Goal: Navigation & Orientation: Find specific page/section

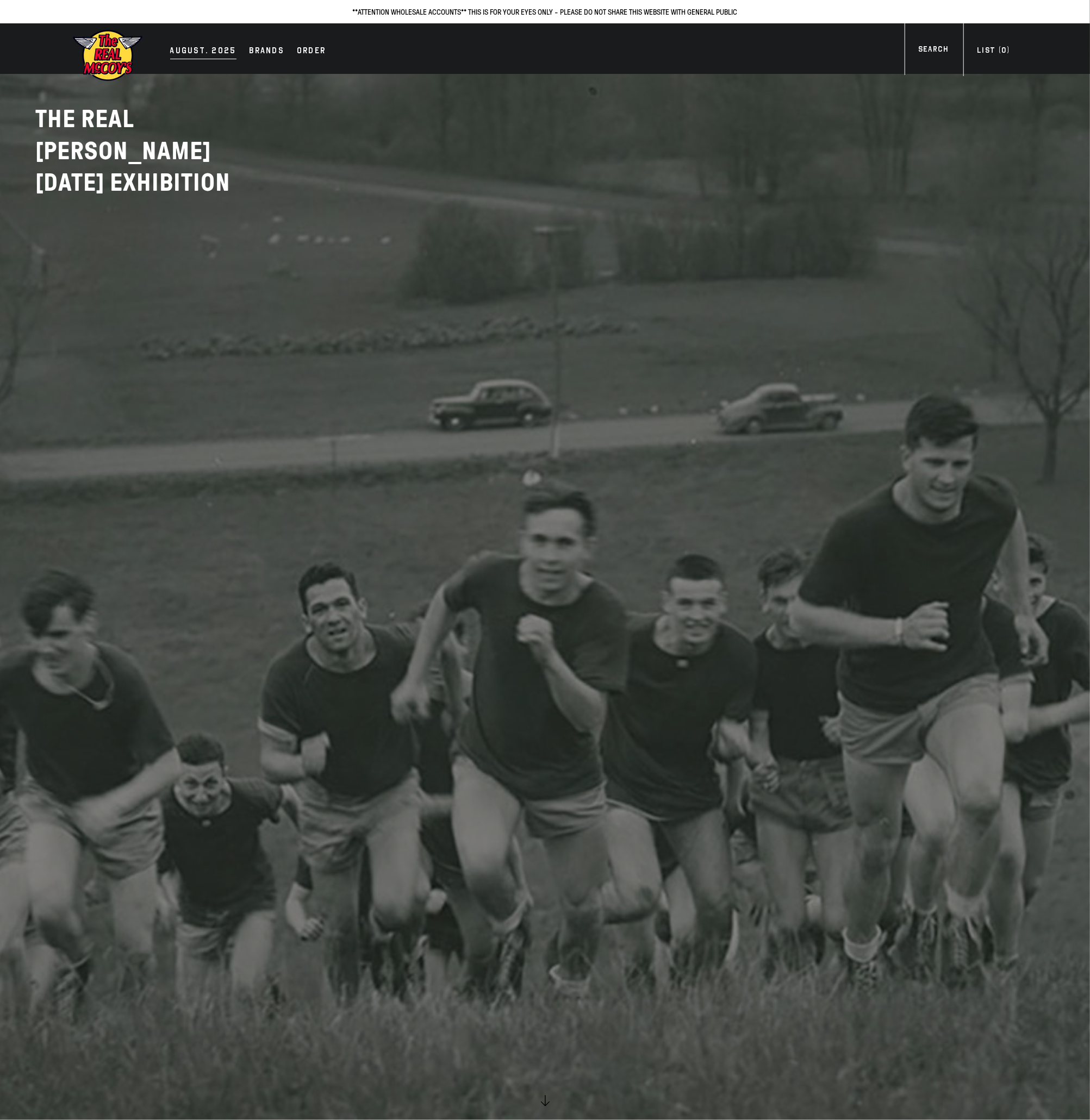
click at [199, 49] on div "AUGUST. 2025" at bounding box center [203, 52] width 66 height 15
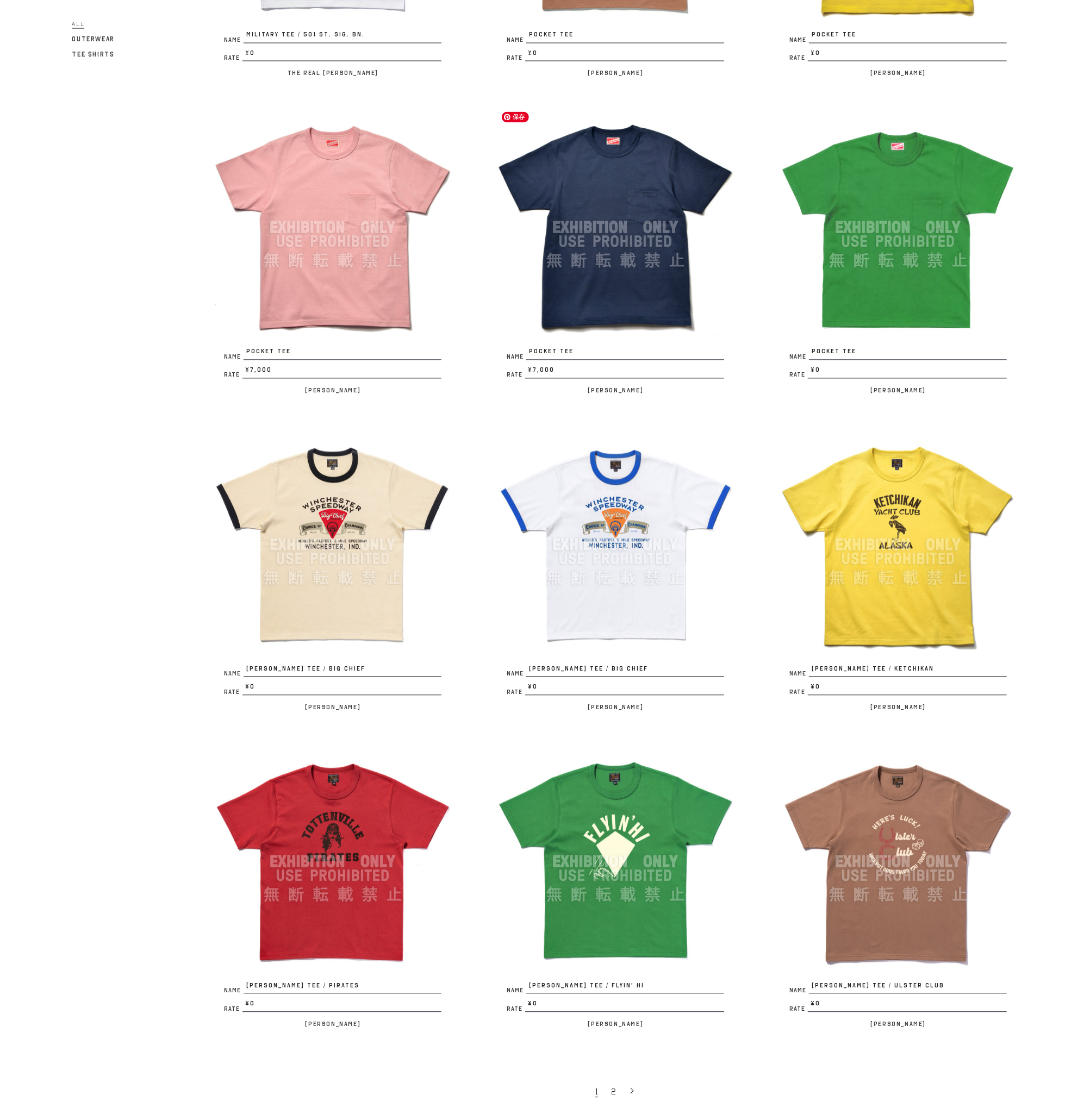
scroll to position [1836, 0]
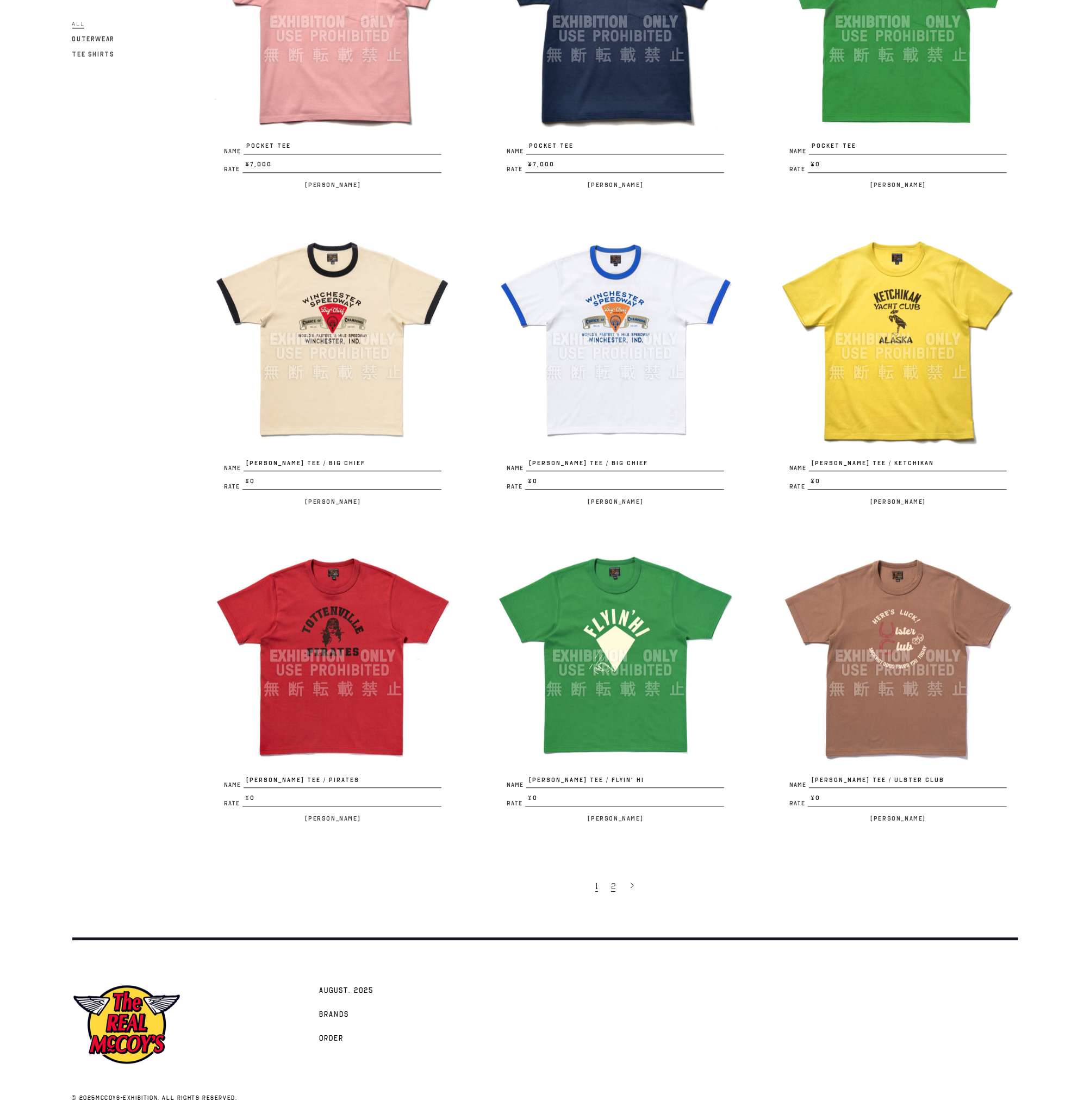
click at [618, 882] on link "2" at bounding box center [614, 885] width 18 height 23
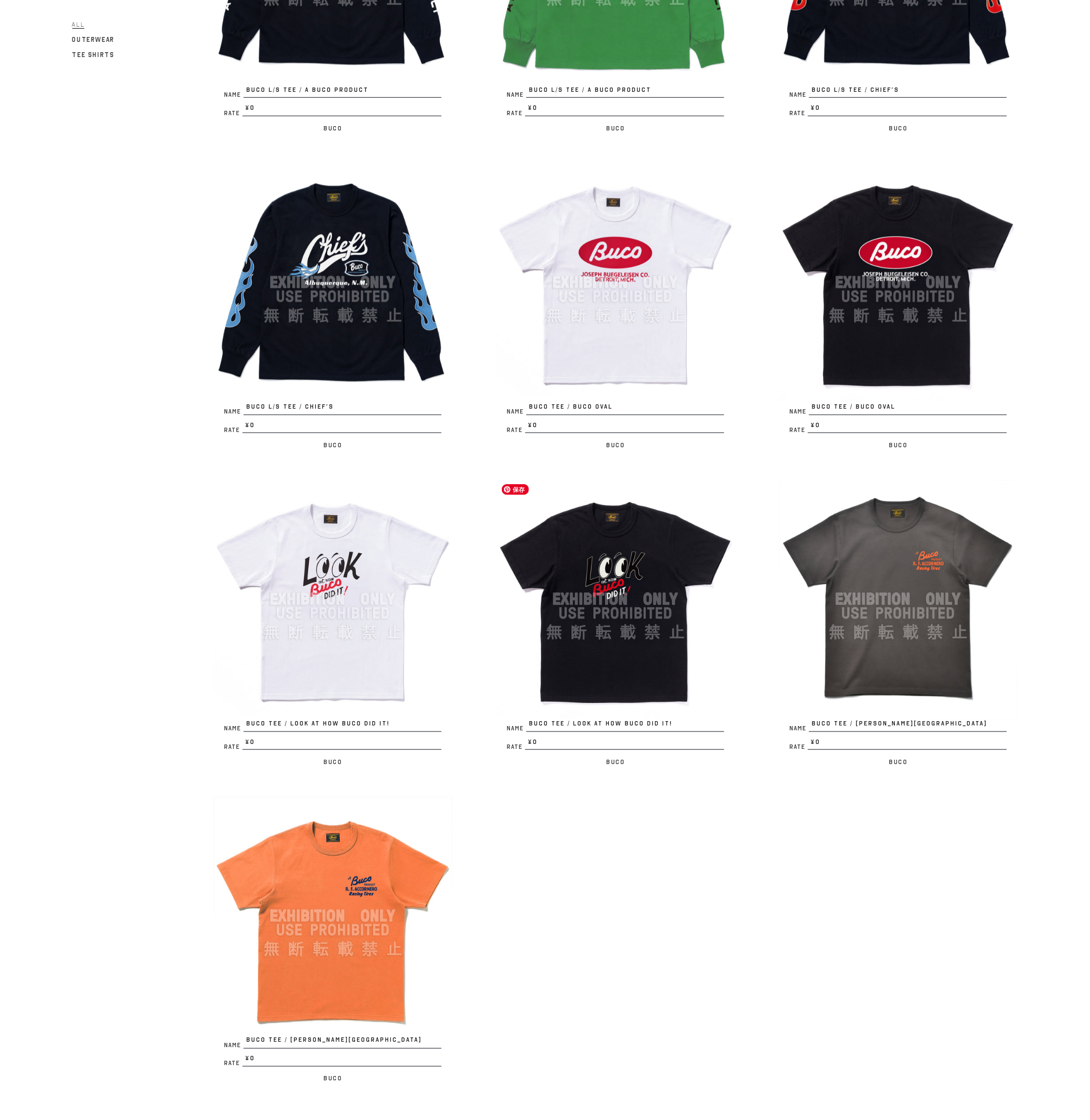
scroll to position [753, 0]
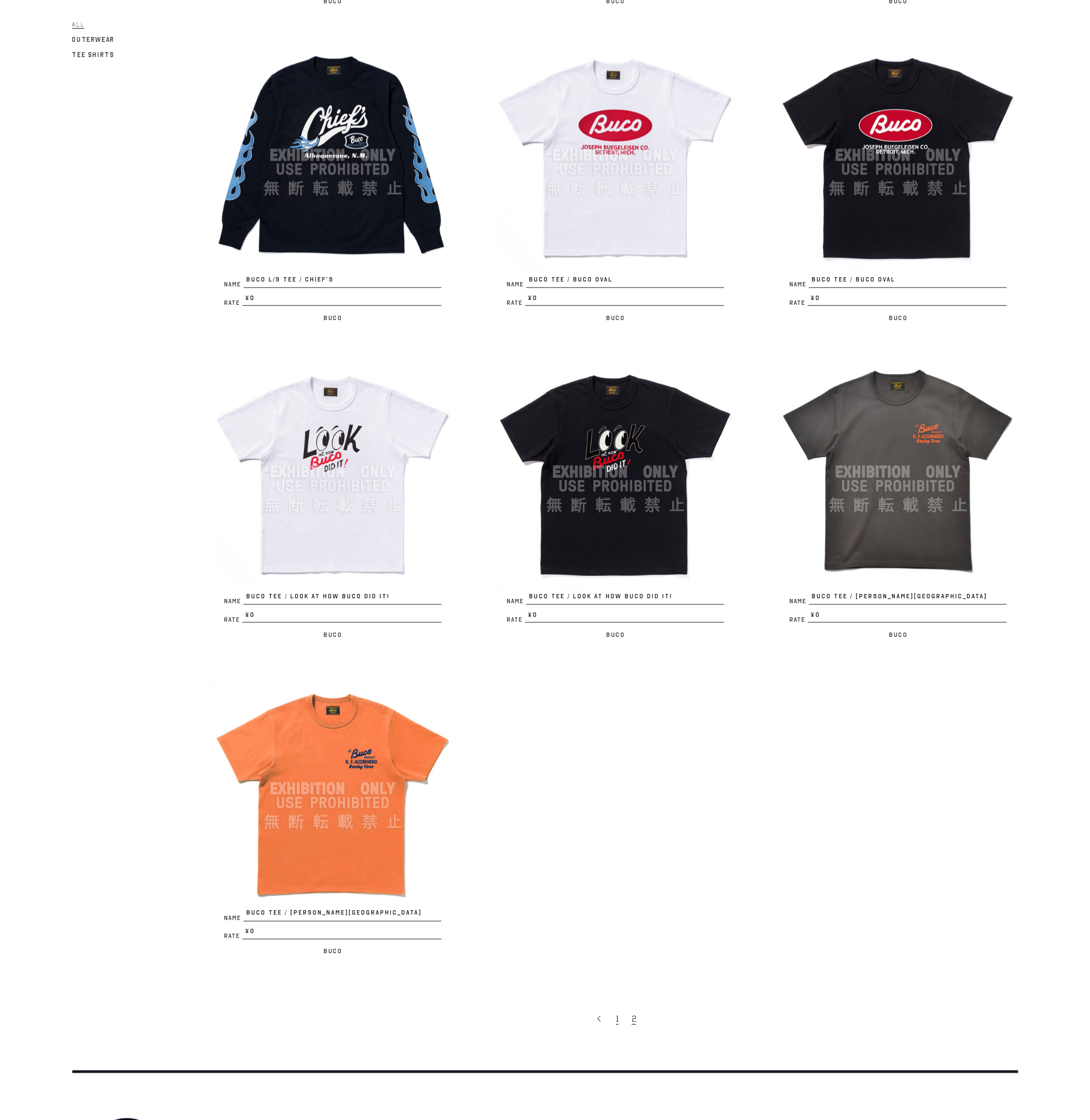
click at [617, 1019] on span "1" at bounding box center [617, 1018] width 3 height 11
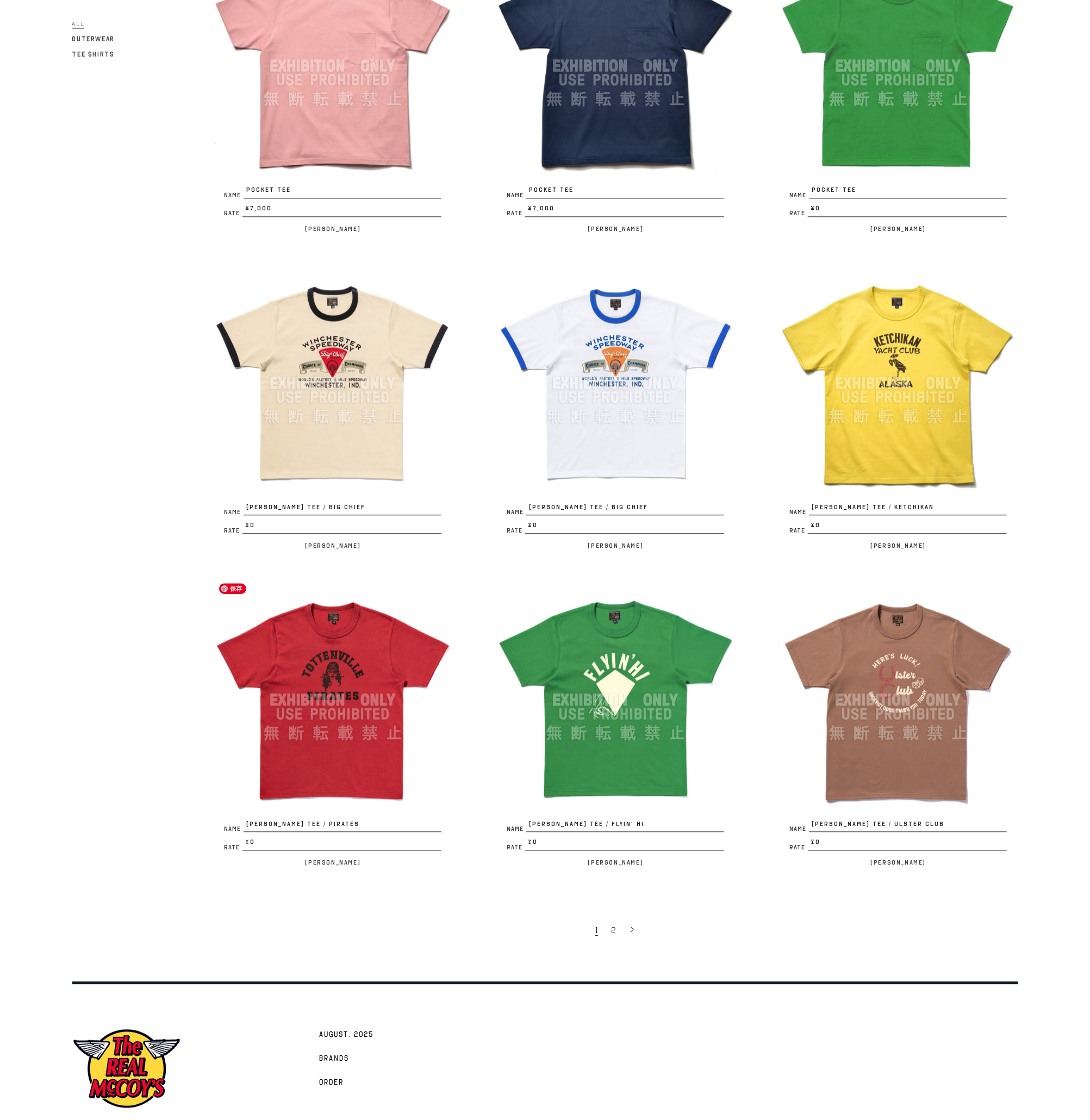
scroll to position [1836, 0]
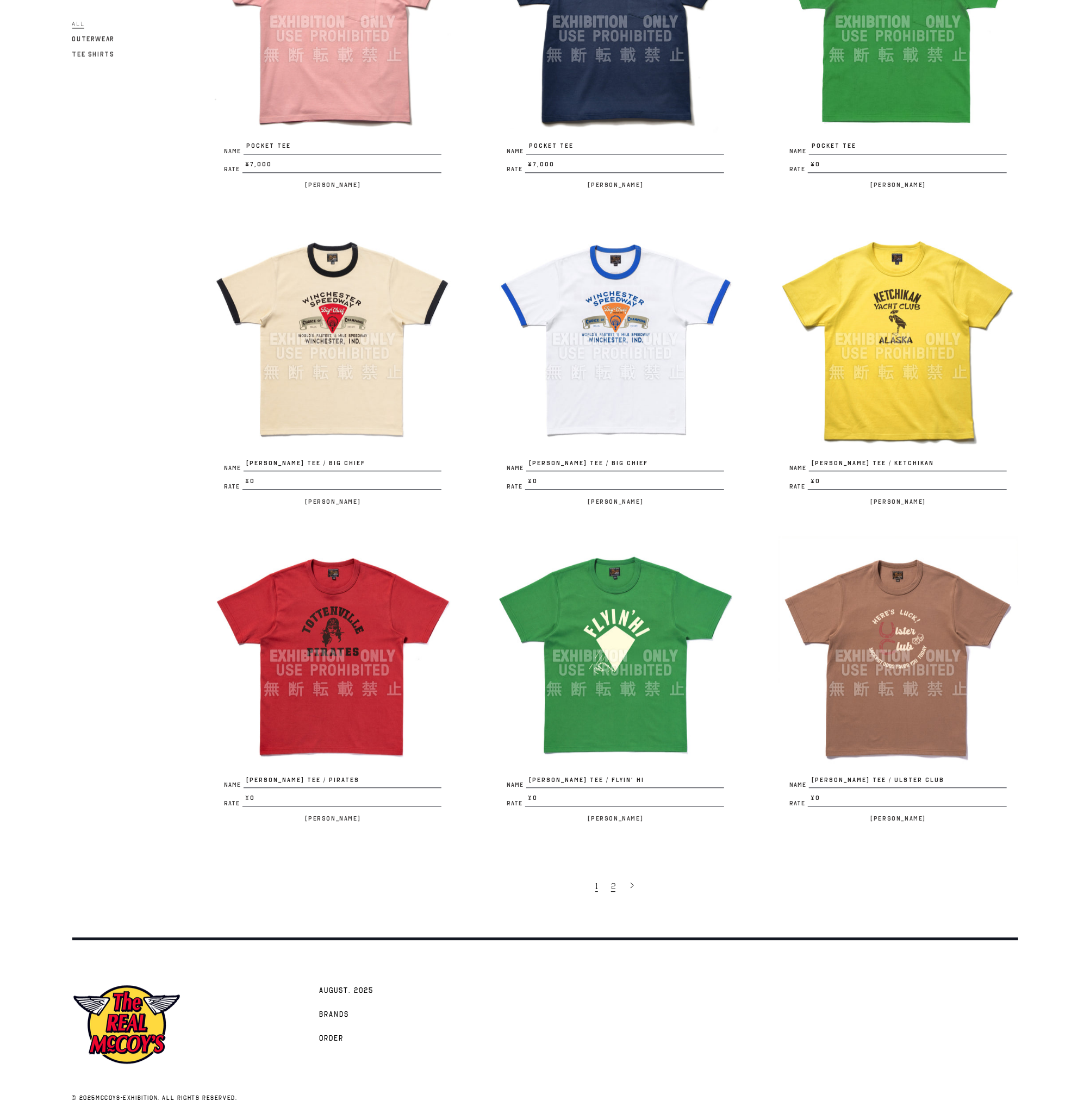
click at [614, 875] on link "2" at bounding box center [614, 885] width 18 height 23
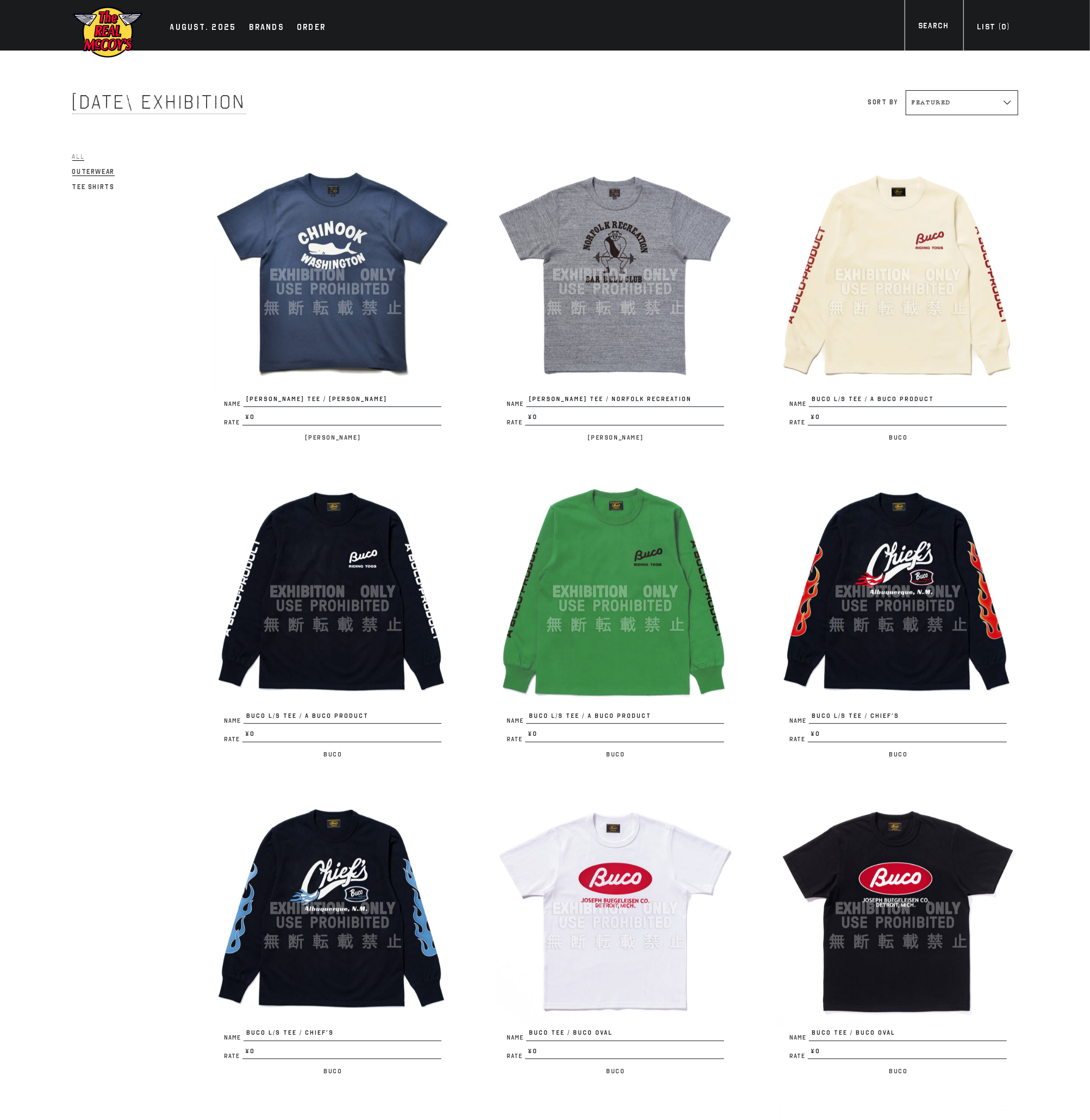
click at [107, 172] on span "Outerwear" at bounding box center [93, 172] width 42 height 8
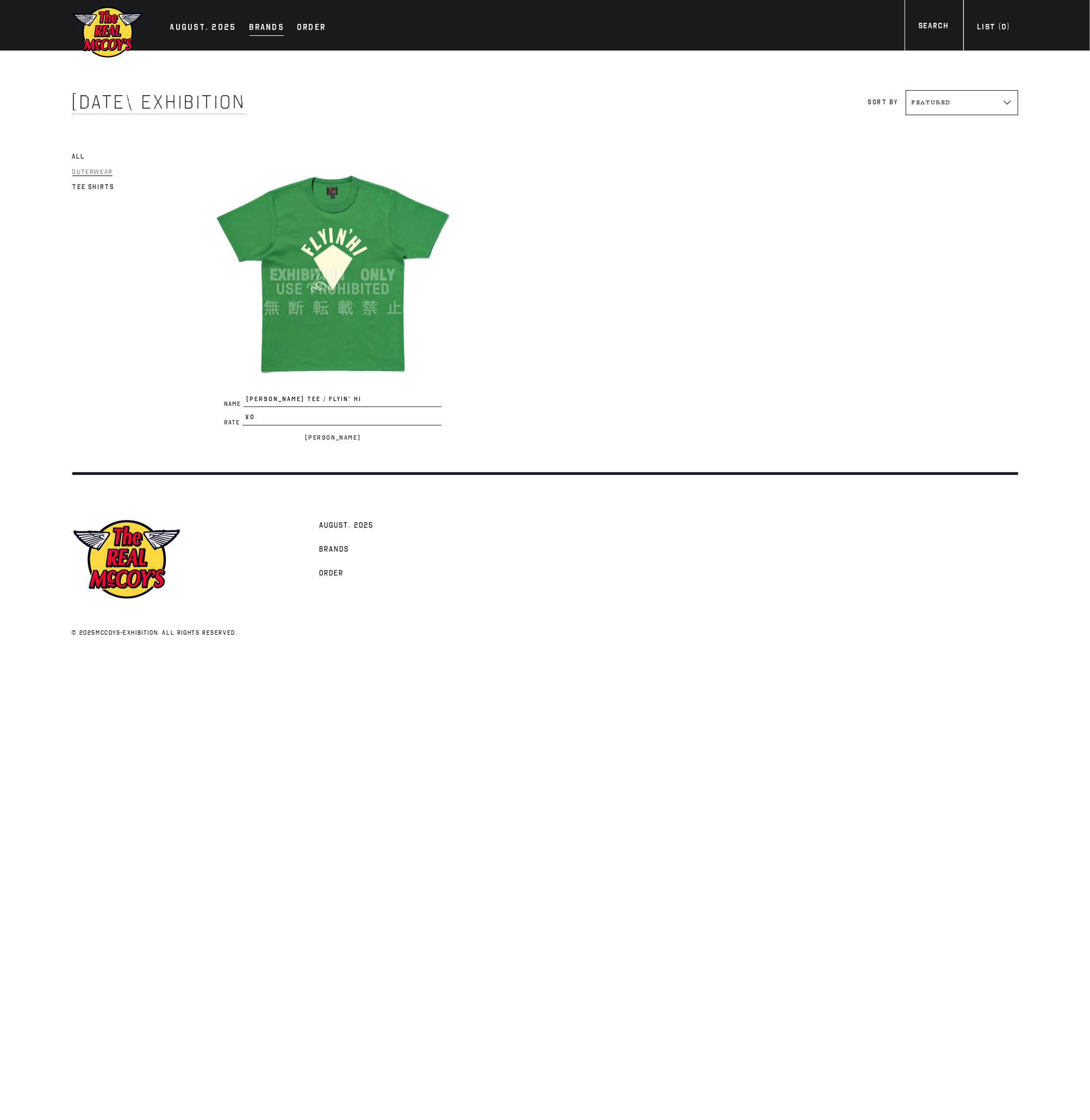
click at [244, 30] on link "Brands" at bounding box center [267, 28] width 46 height 15
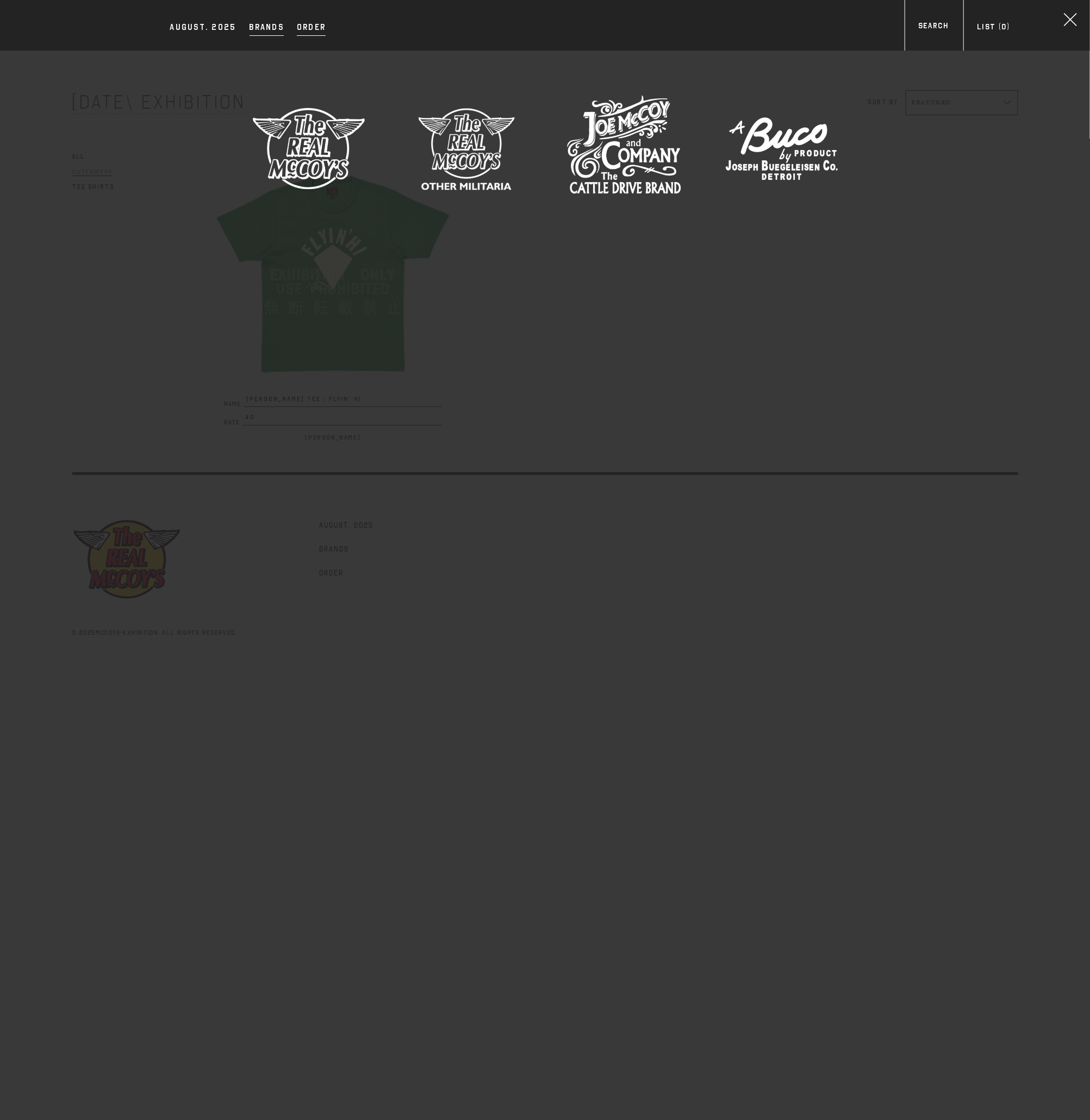
click at [308, 25] on div "Order" at bounding box center [311, 28] width 29 height 15
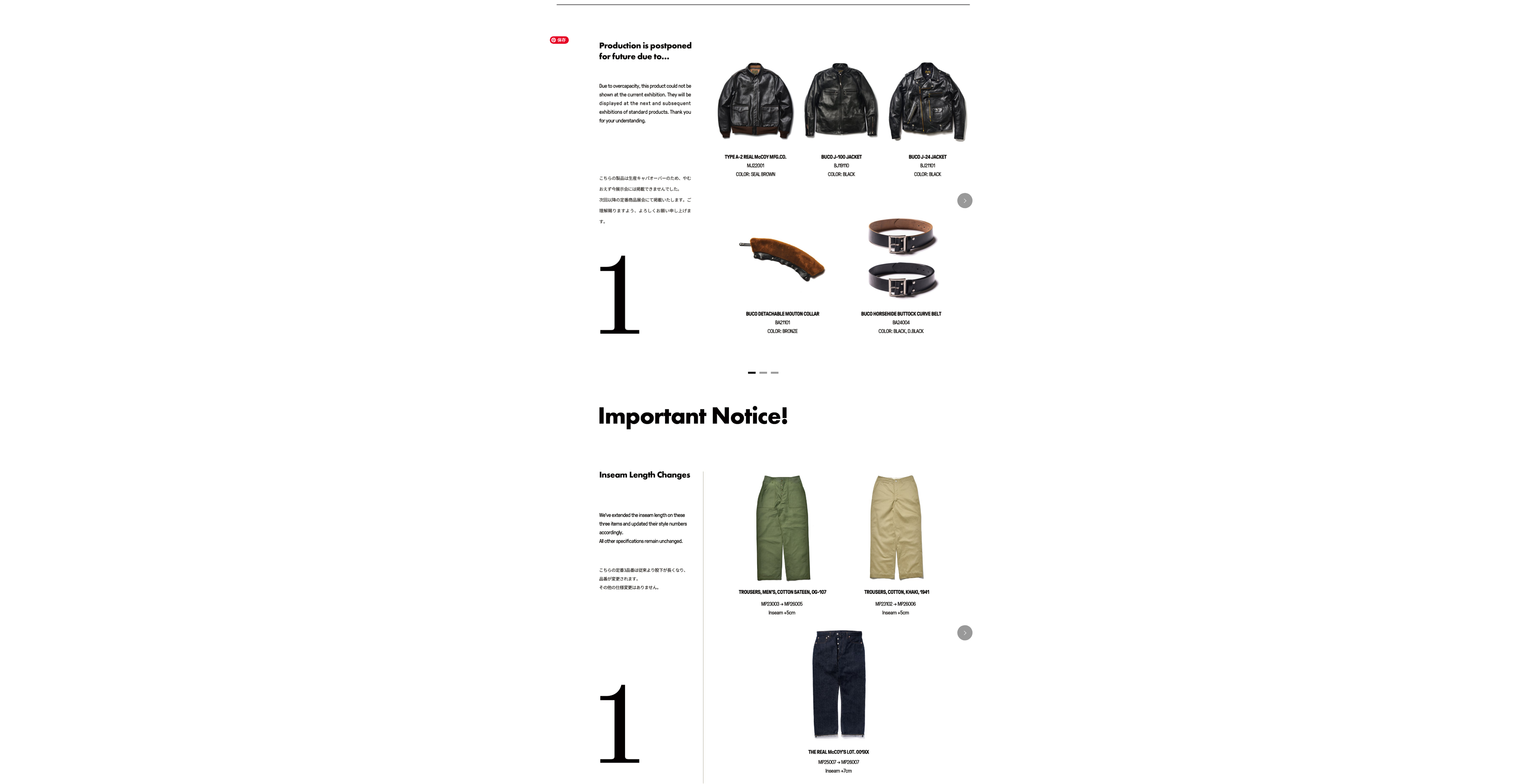
scroll to position [1426, 0]
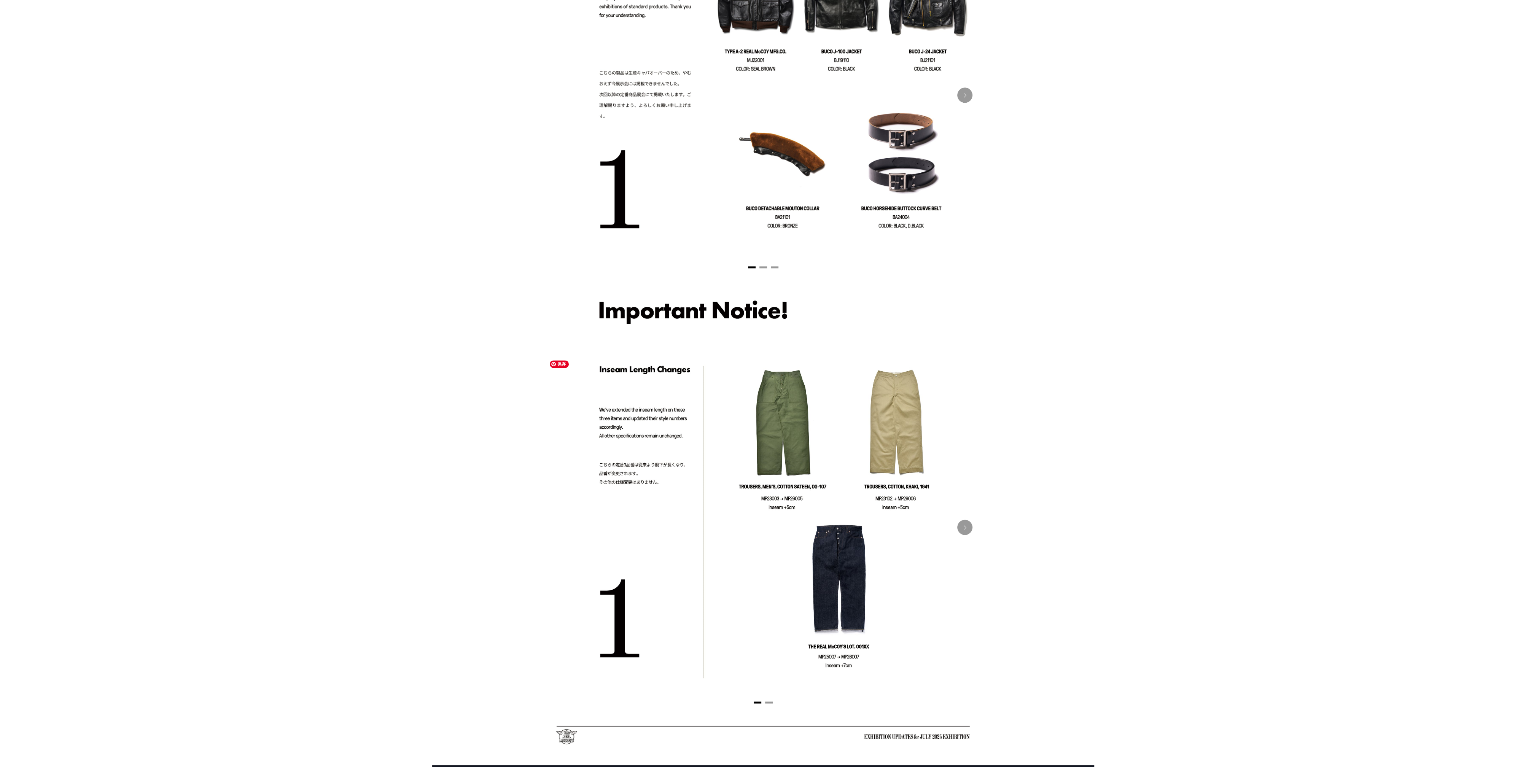
click at [968, 519] on img at bounding box center [763, 524] width 434 height 335
click at [968, 524] on button "Next" at bounding box center [965, 527] width 15 height 15
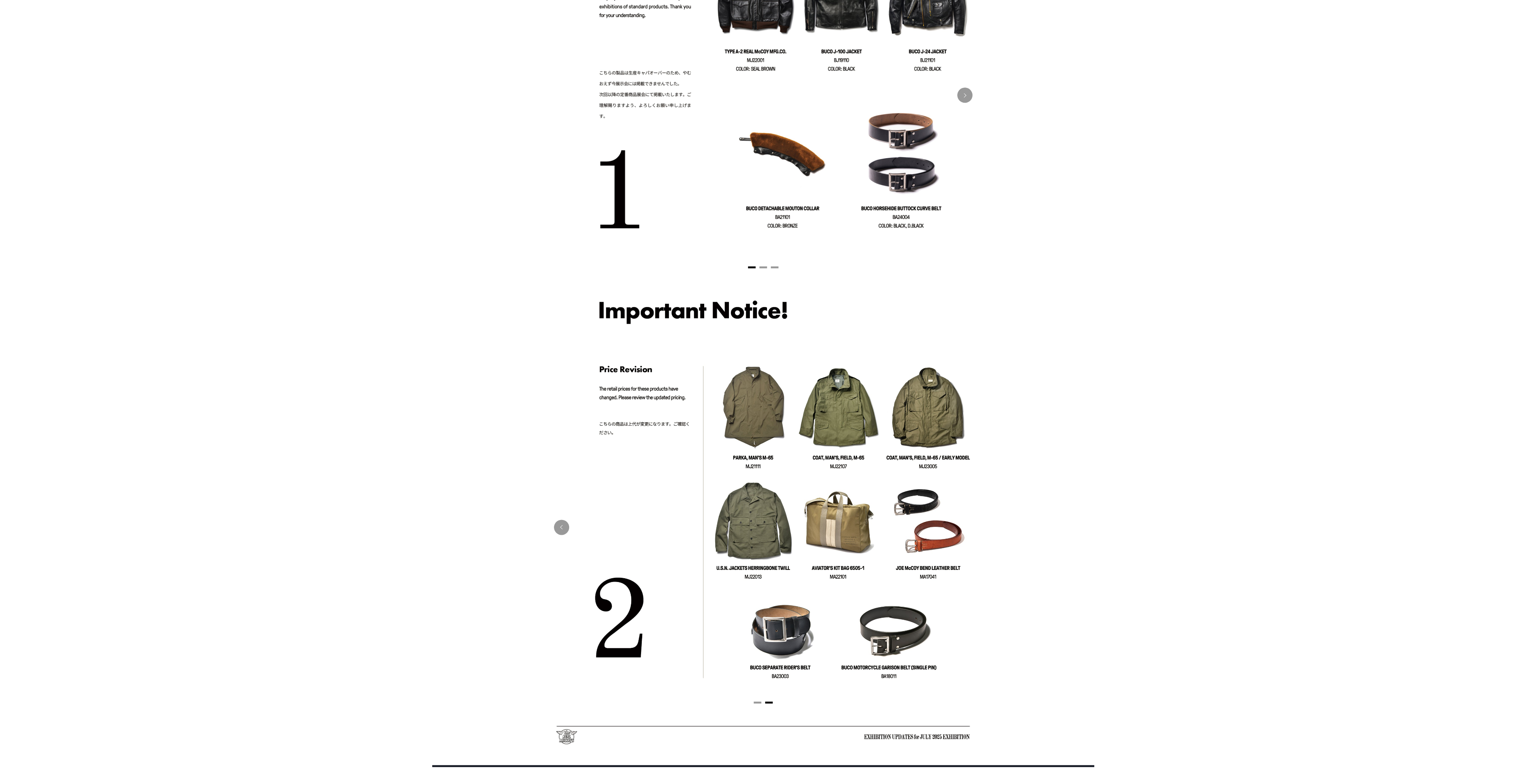
scroll to position [1129, 0]
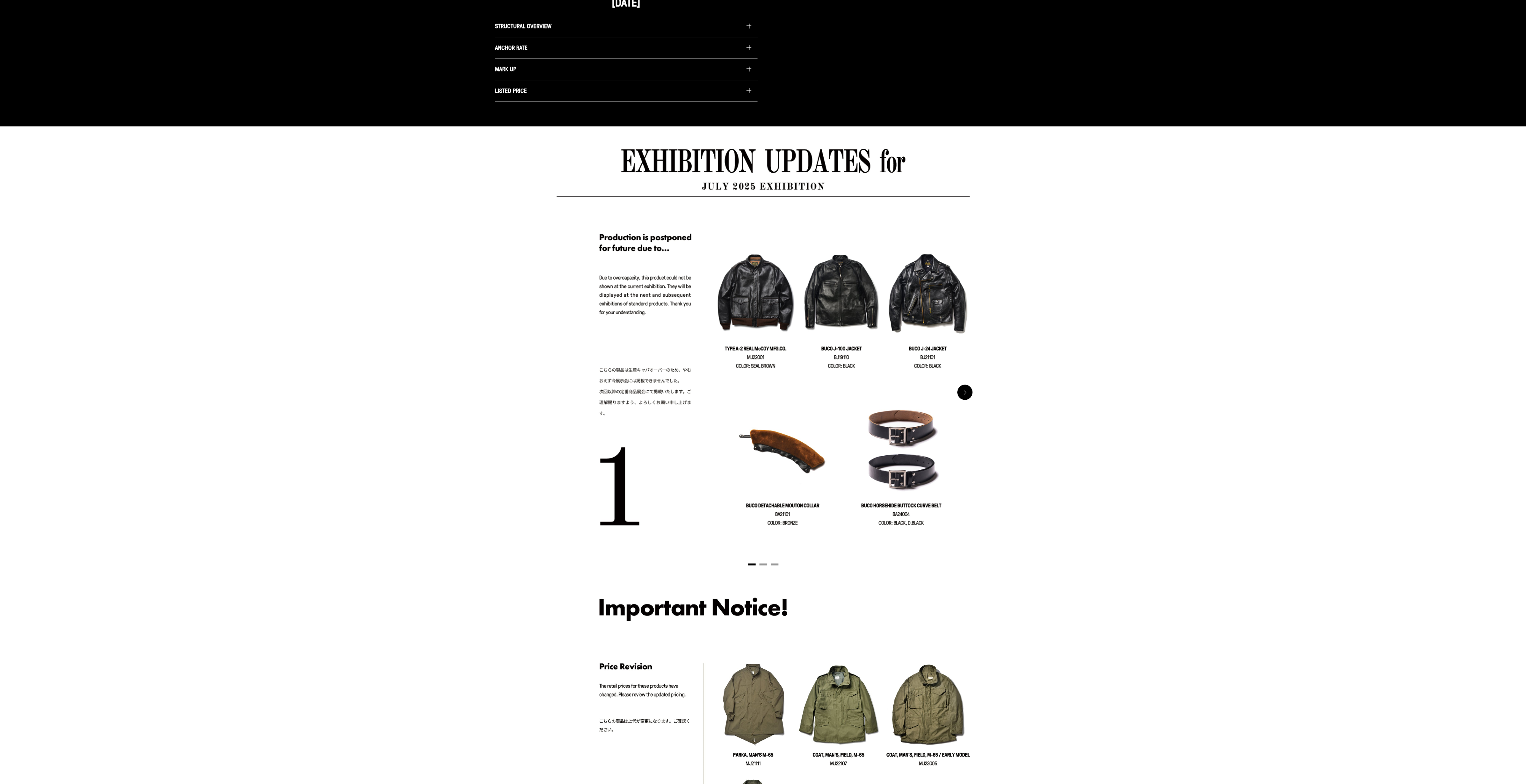
click at [964, 387] on button "Next" at bounding box center [965, 392] width 15 height 15
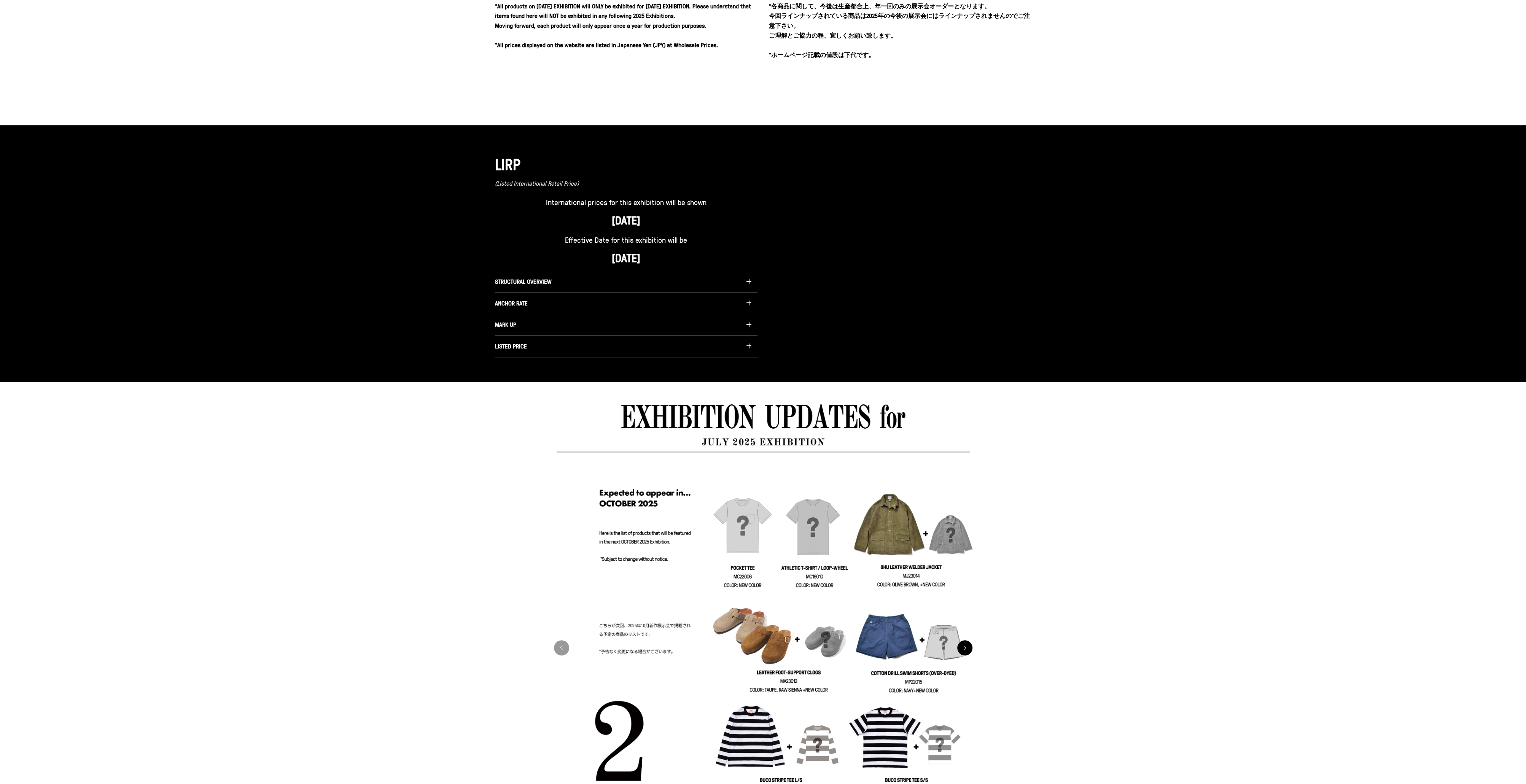
scroll to position [793, 0]
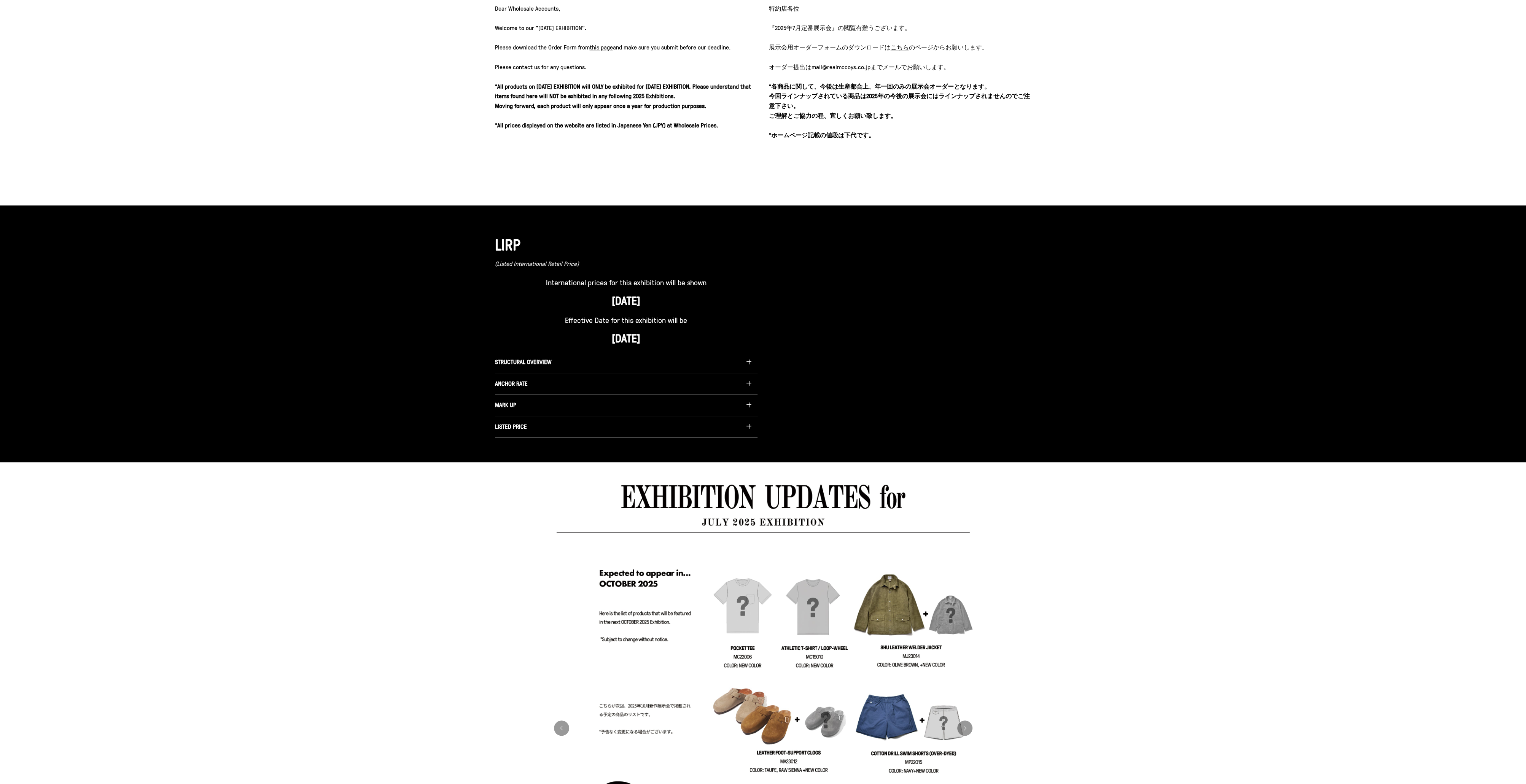
click at [534, 367] on button "STRUCTURAL OVERVIEW" at bounding box center [626, 362] width 262 height 22
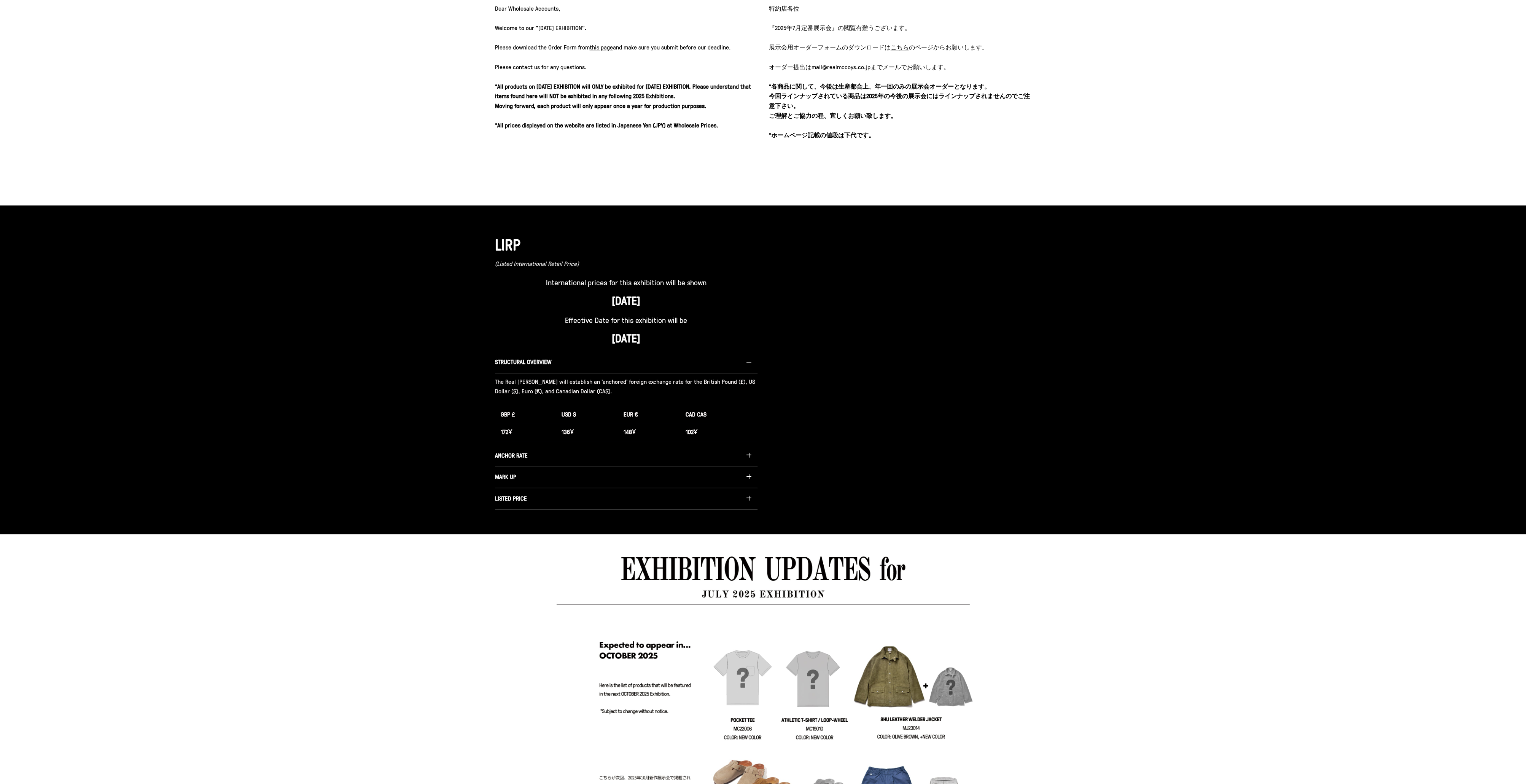
click at [534, 367] on button "STRUCTURAL OVERVIEW" at bounding box center [626, 362] width 262 height 22
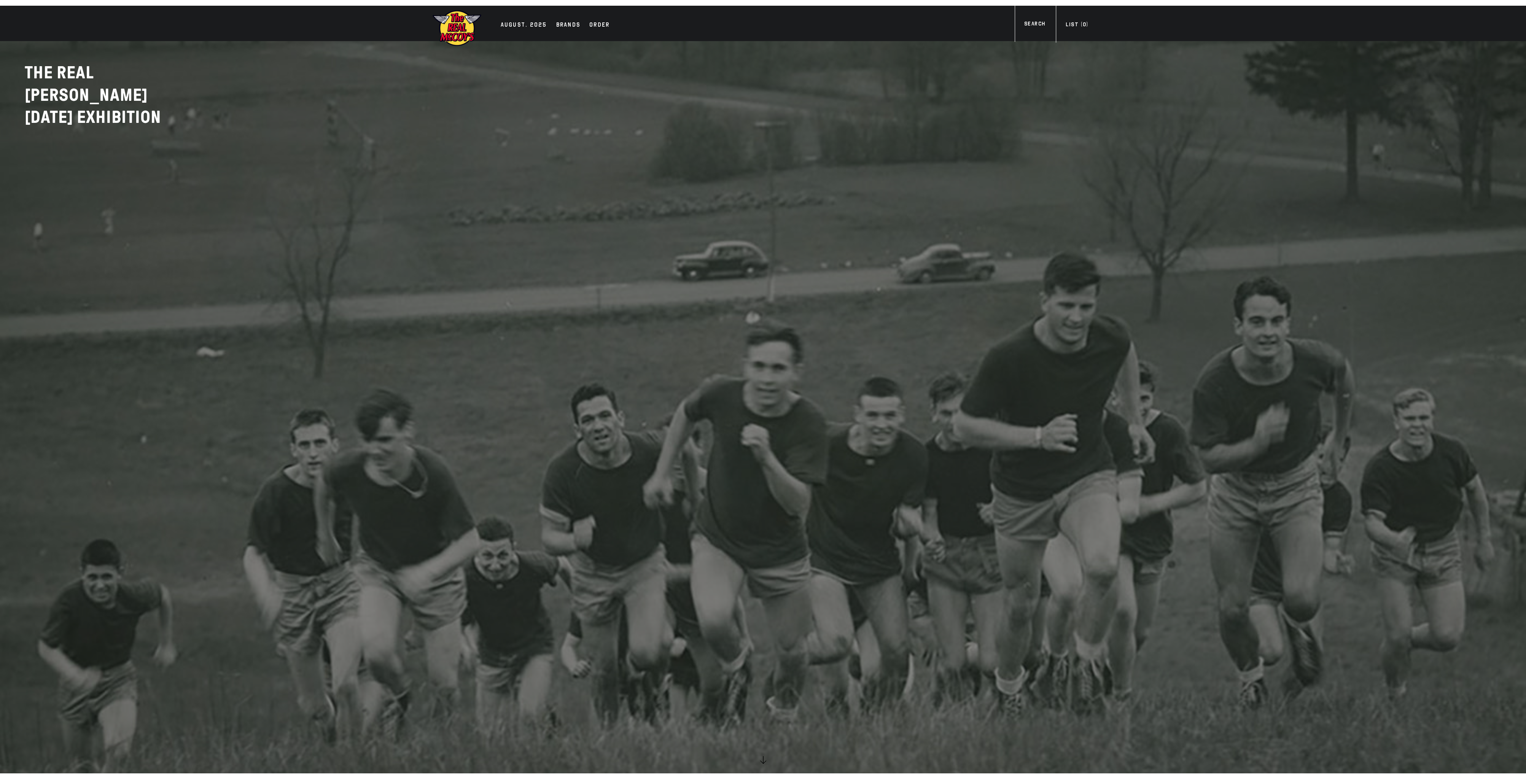
scroll to position [0, 0]
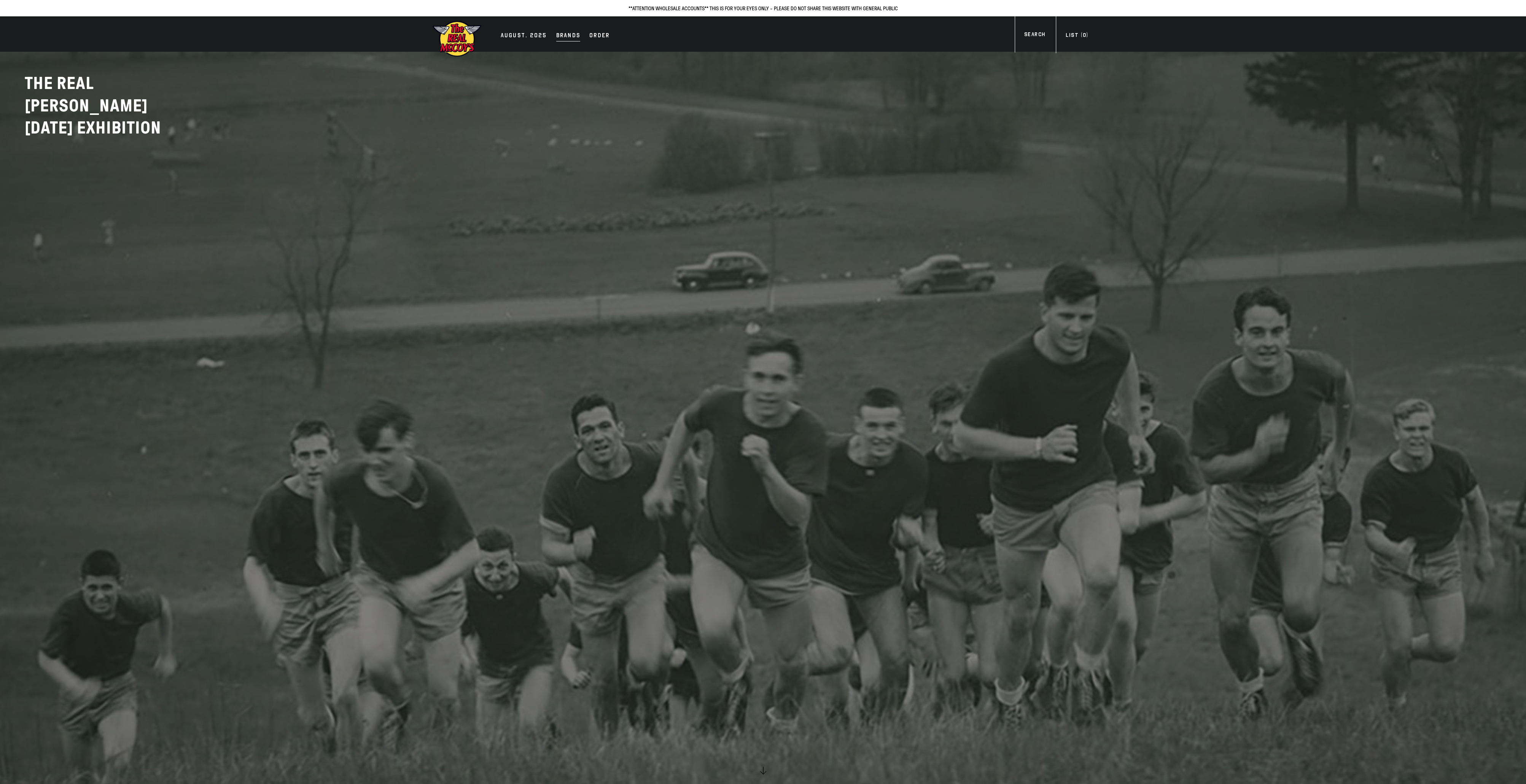
click at [564, 34] on div "Brands" at bounding box center [568, 36] width 24 height 11
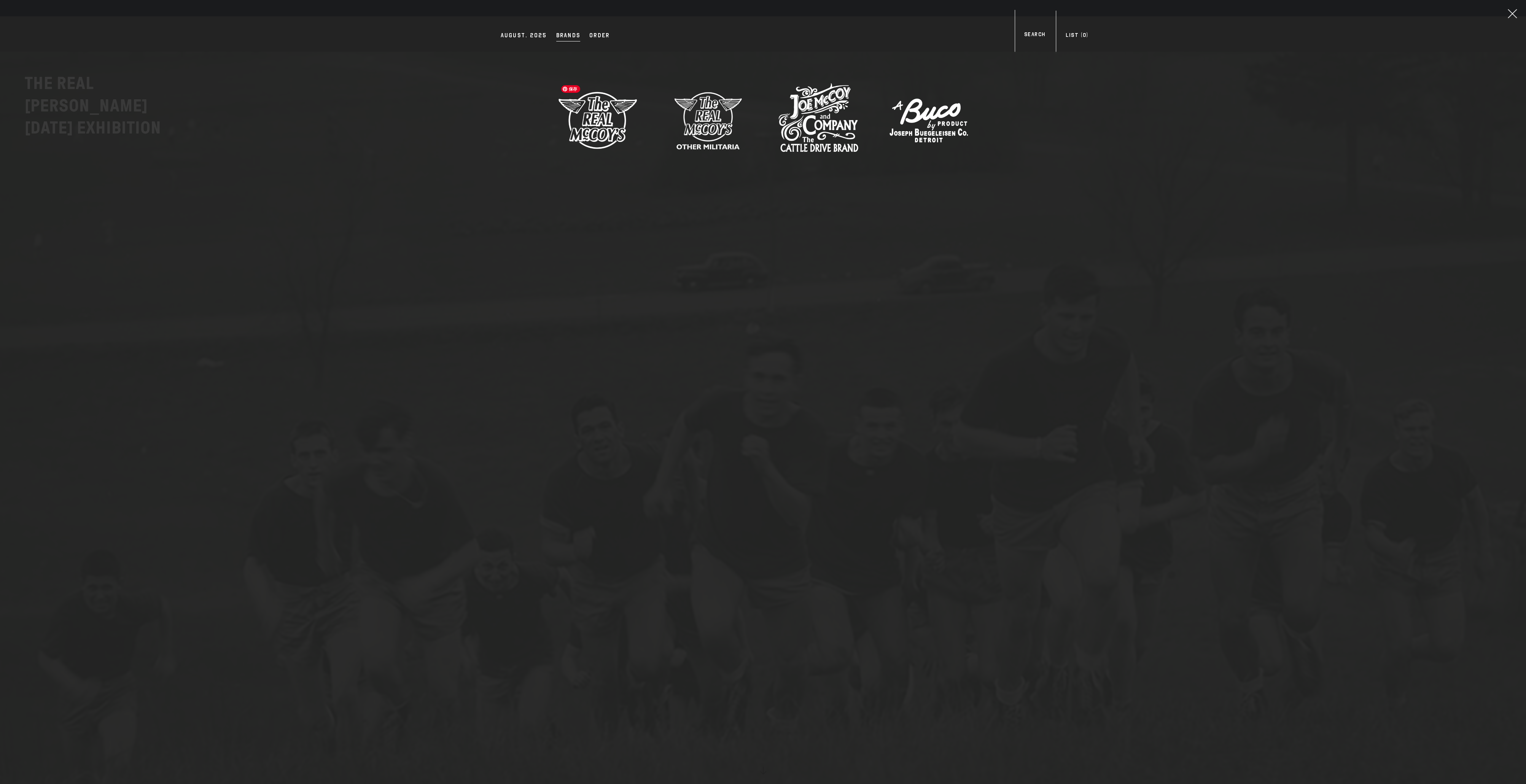
click at [586, 104] on img at bounding box center [598, 120] width 80 height 80
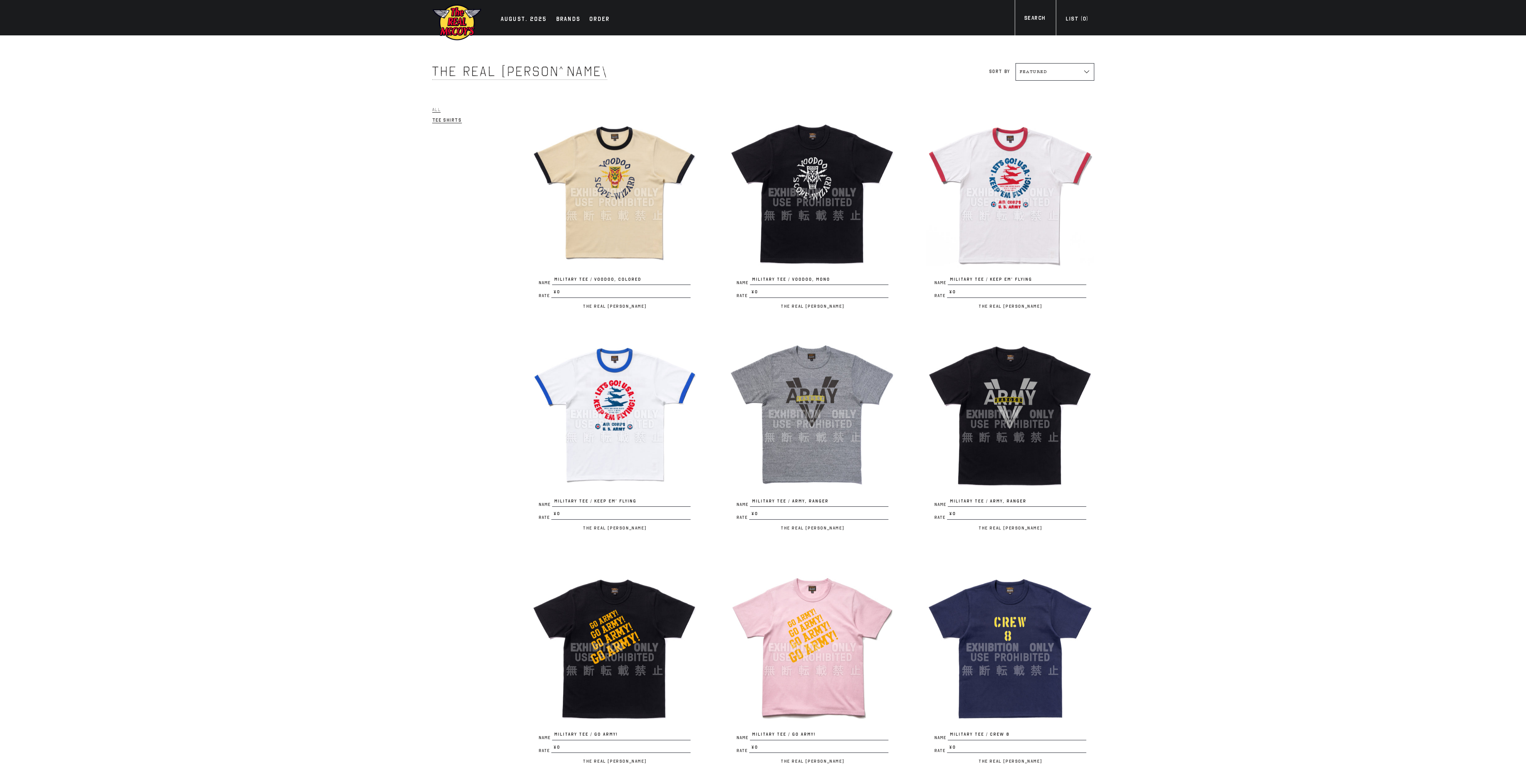
click at [448, 121] on span "Tee Shirts" at bounding box center [447, 120] width 30 height 6
click at [561, 23] on div "Brands" at bounding box center [568, 20] width 24 height 11
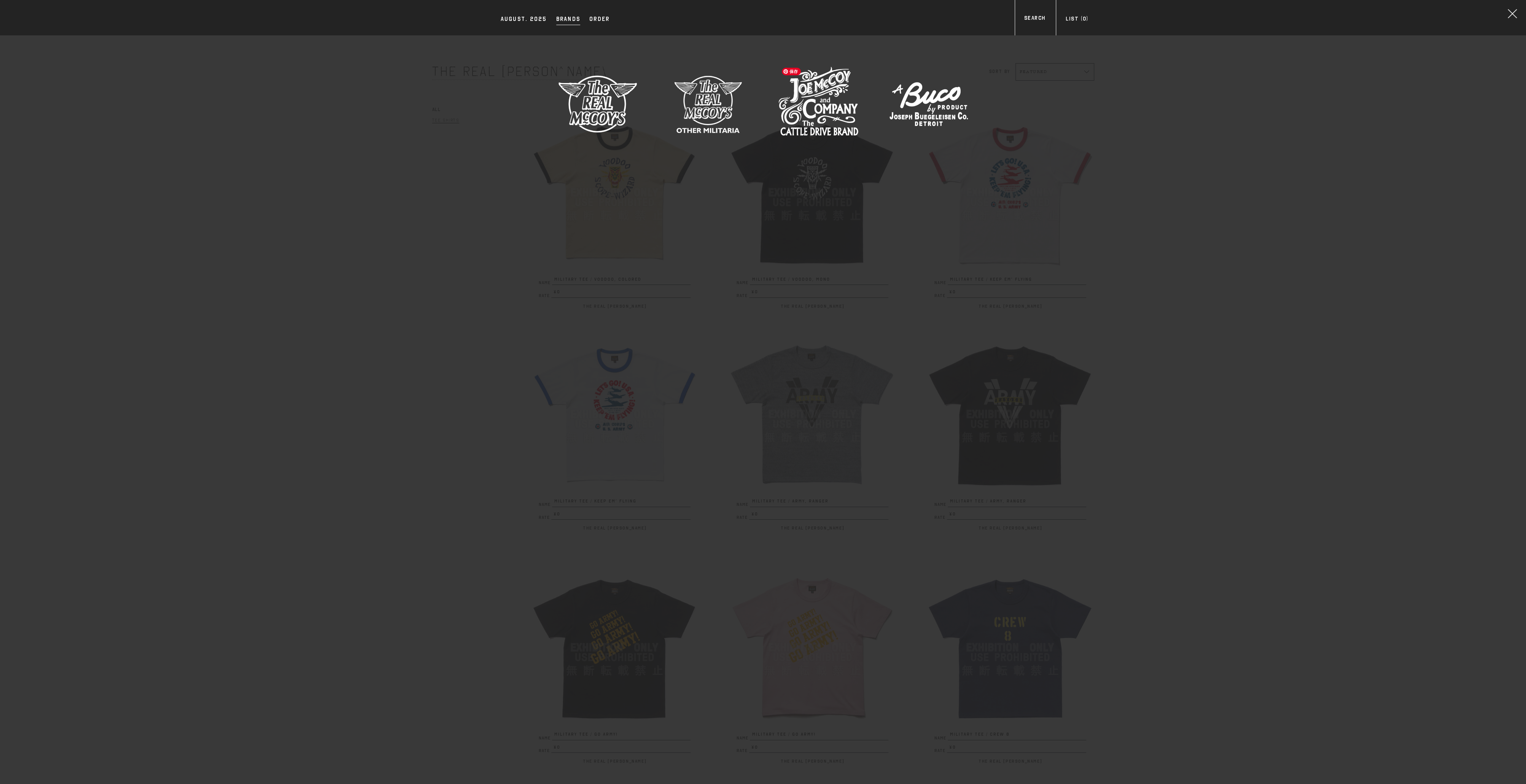
click at [838, 118] on img at bounding box center [818, 104] width 80 height 80
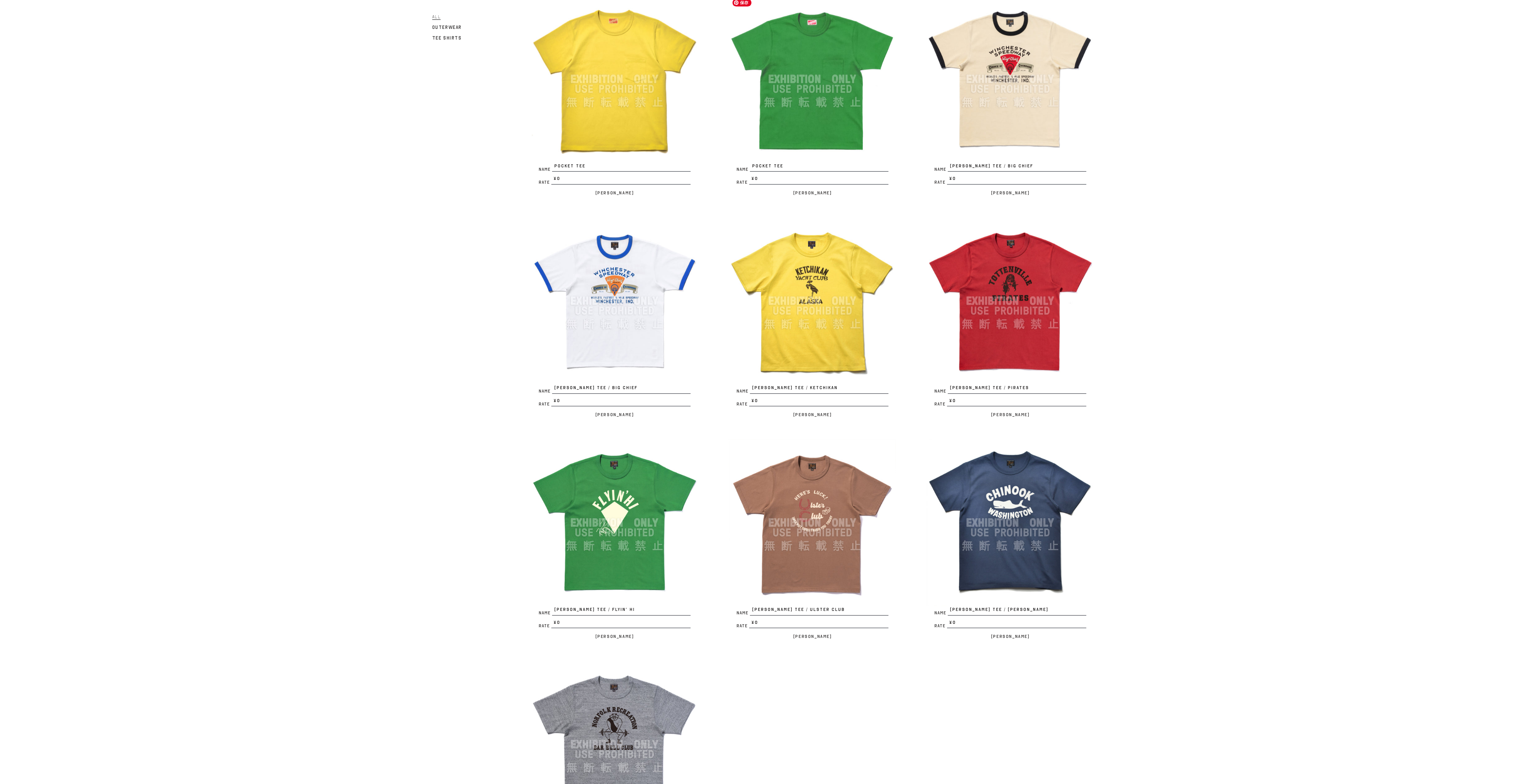
scroll to position [562, 0]
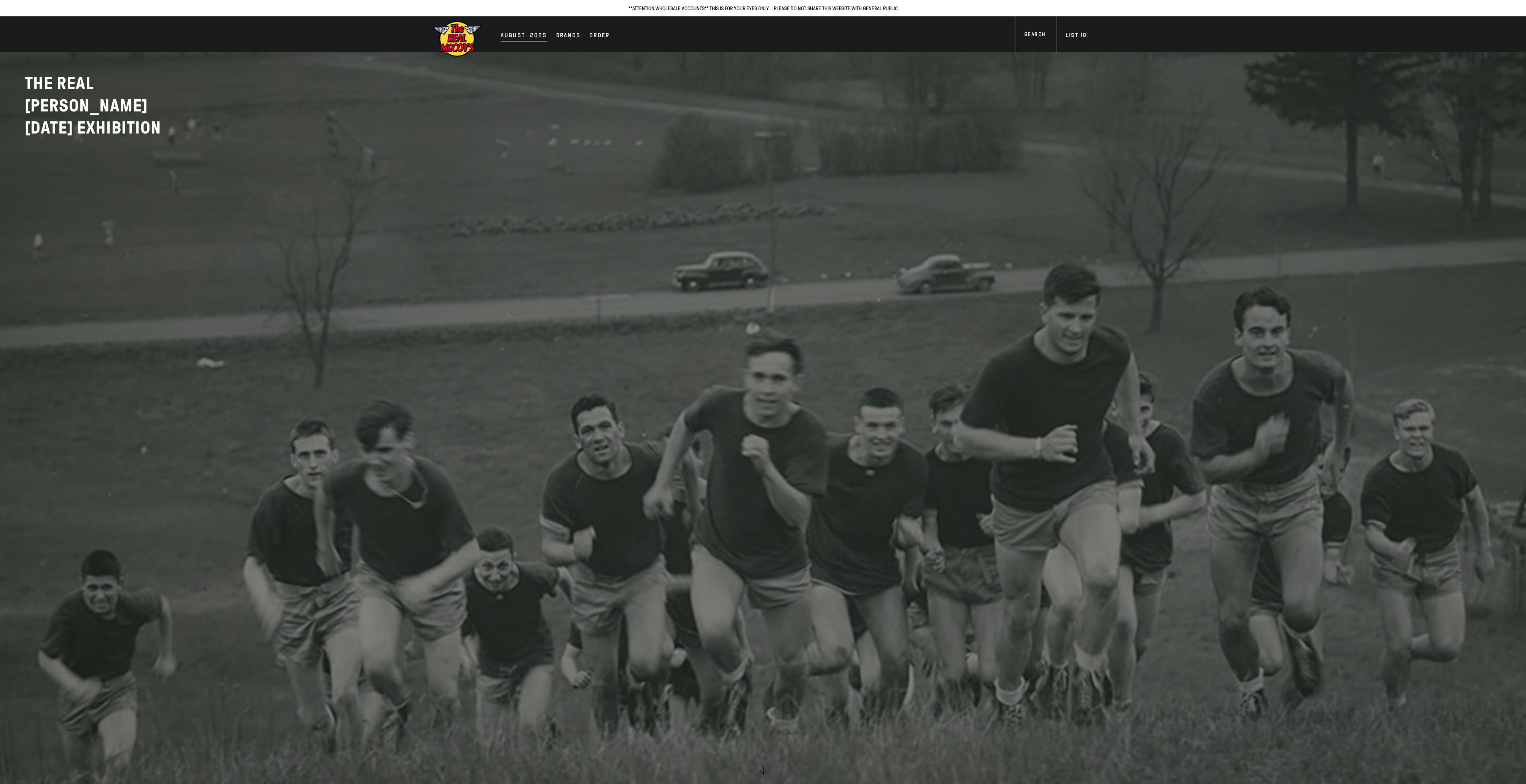
click at [515, 31] on div "AUGUST. 2025" at bounding box center [524, 36] width 46 height 11
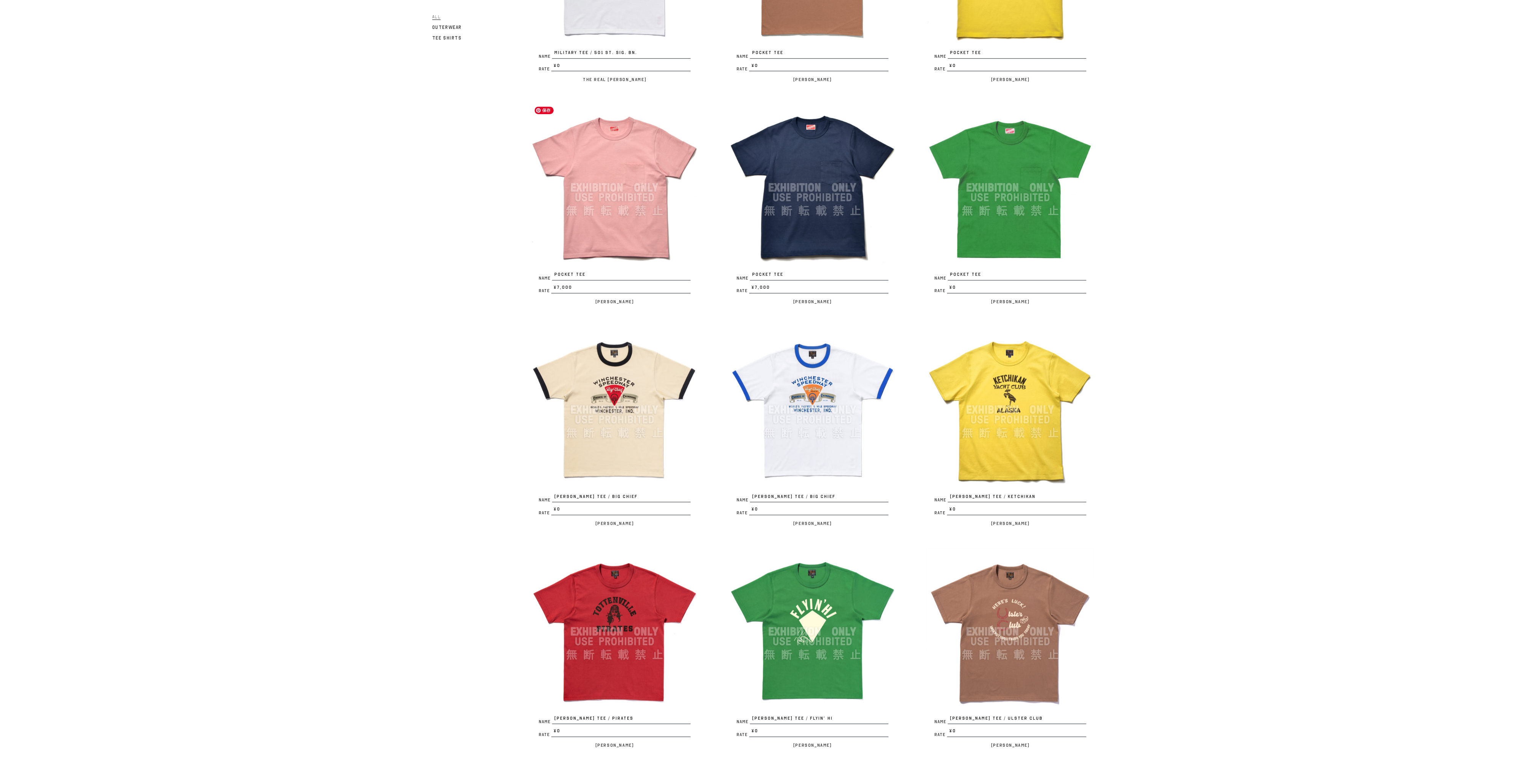
scroll to position [1286, 0]
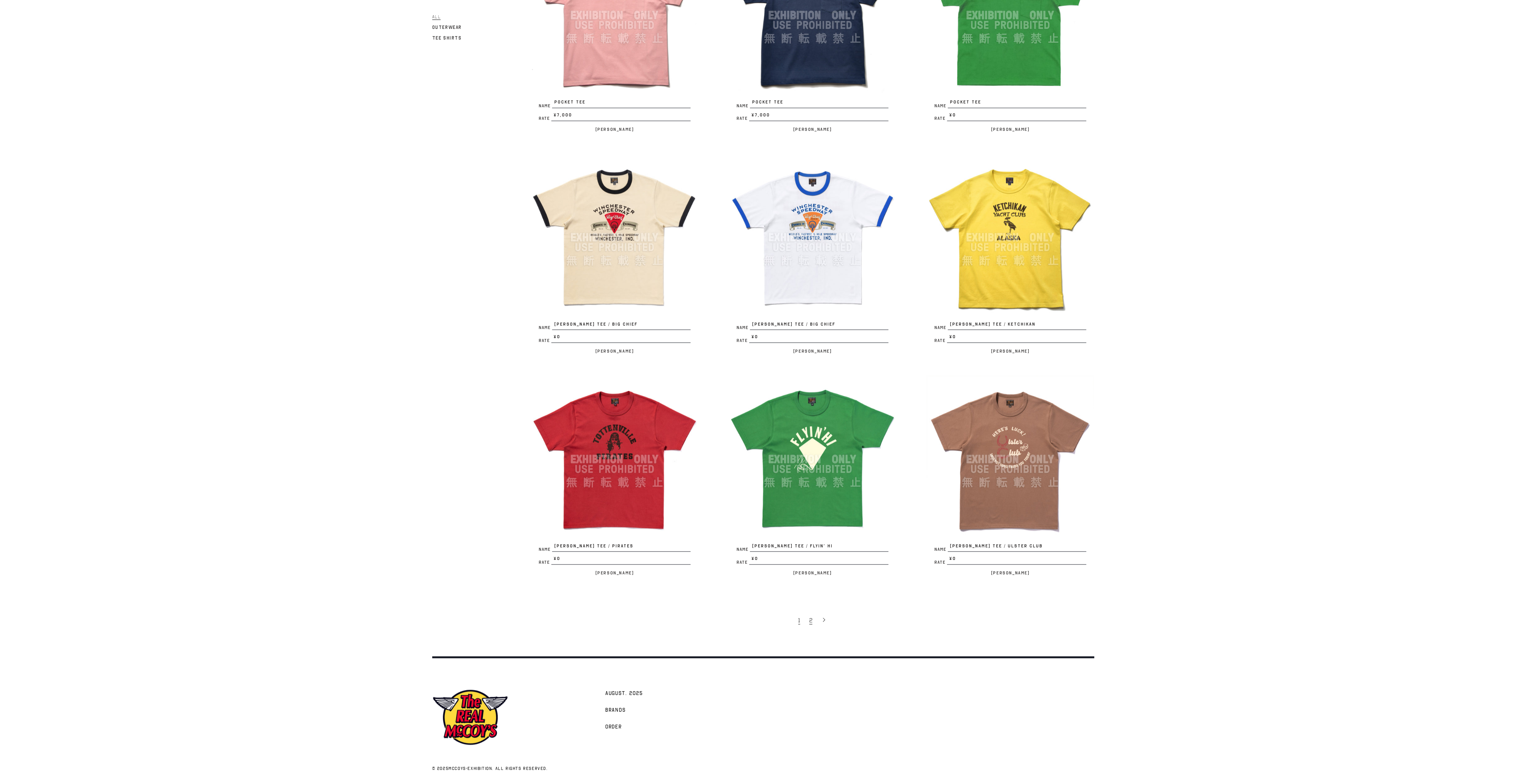
click at [813, 621] on link "2" at bounding box center [812, 619] width 12 height 16
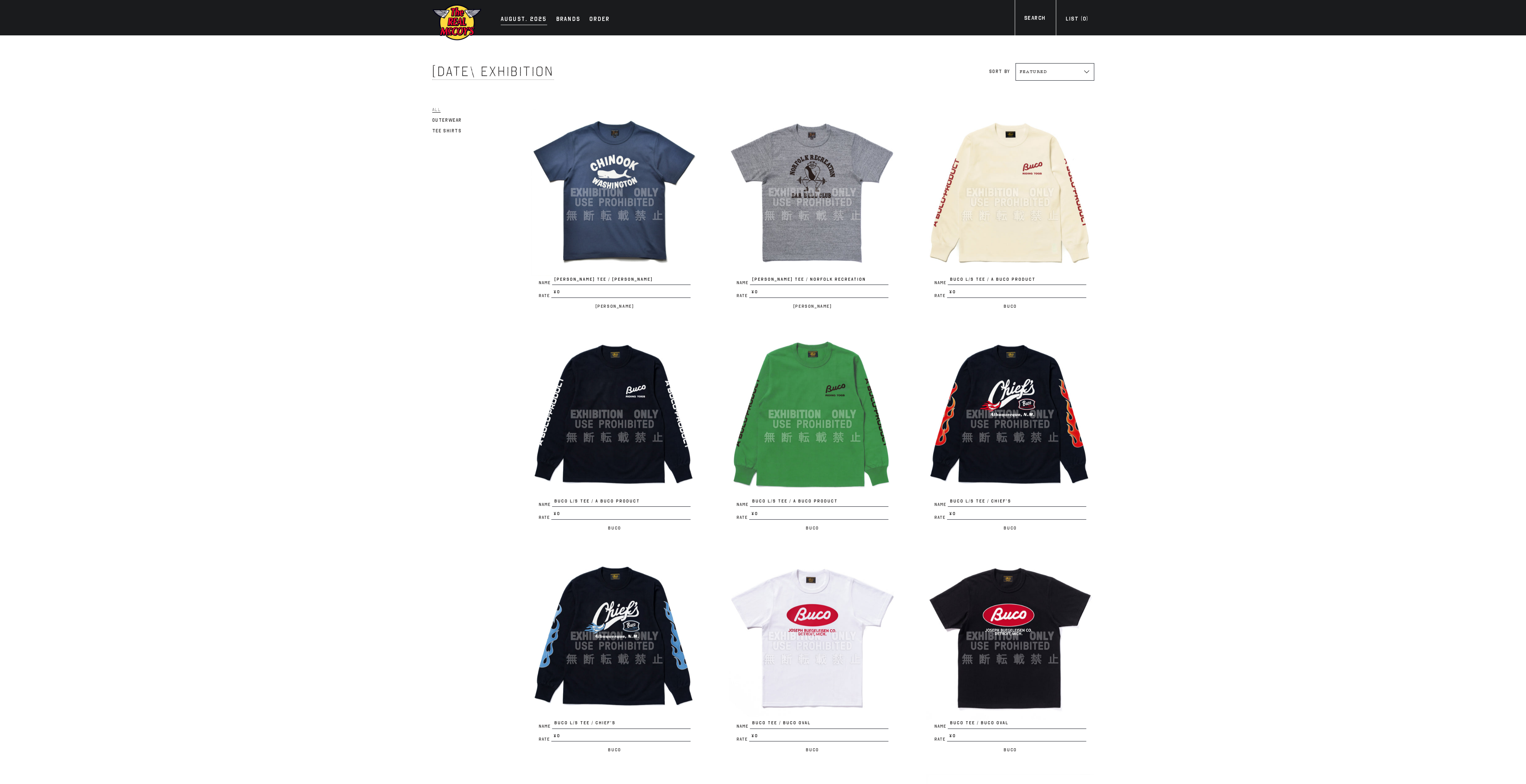
click at [526, 22] on div "AUGUST. 2025" at bounding box center [524, 20] width 46 height 11
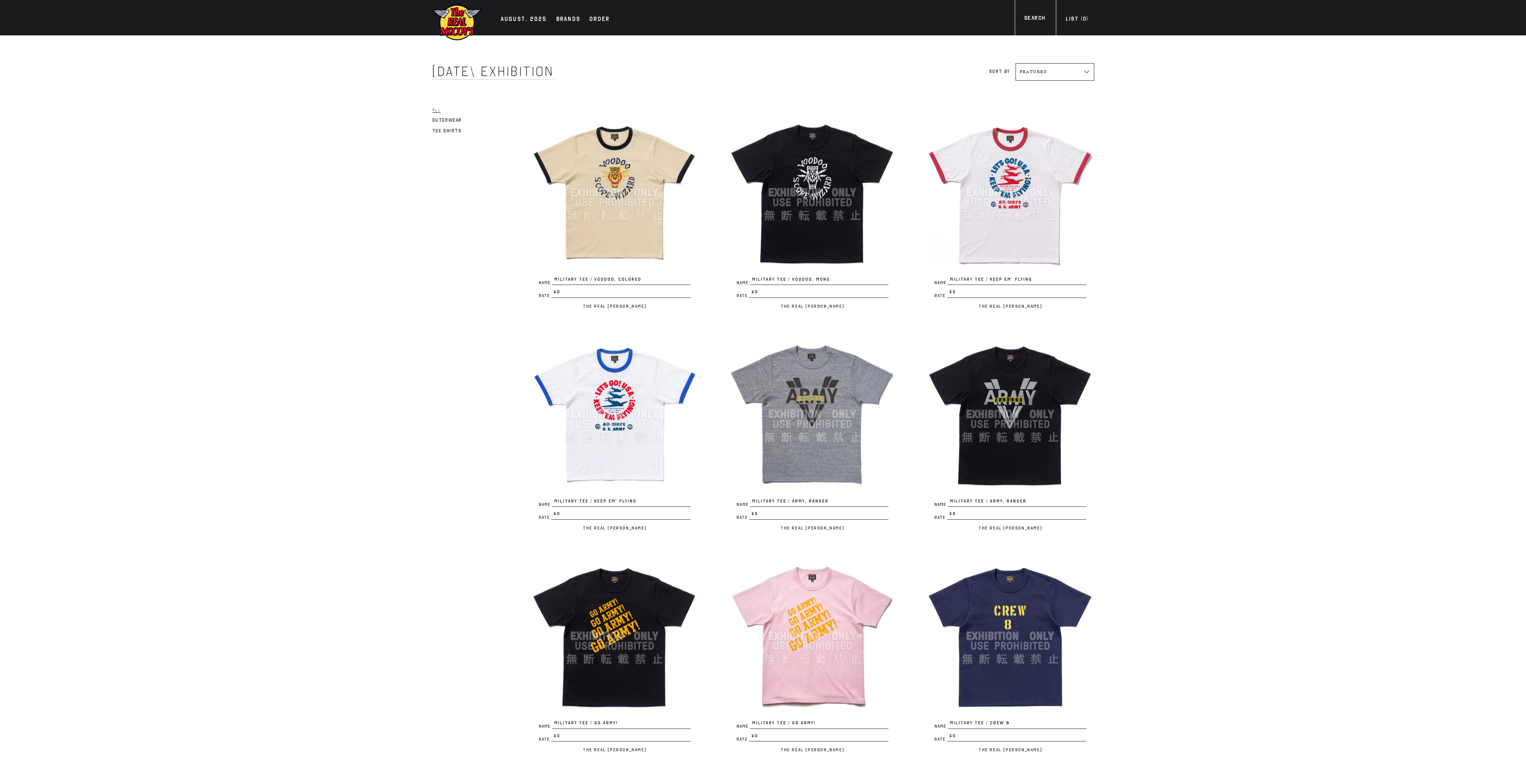
click at [471, 18] on img at bounding box center [457, 22] width 49 height 37
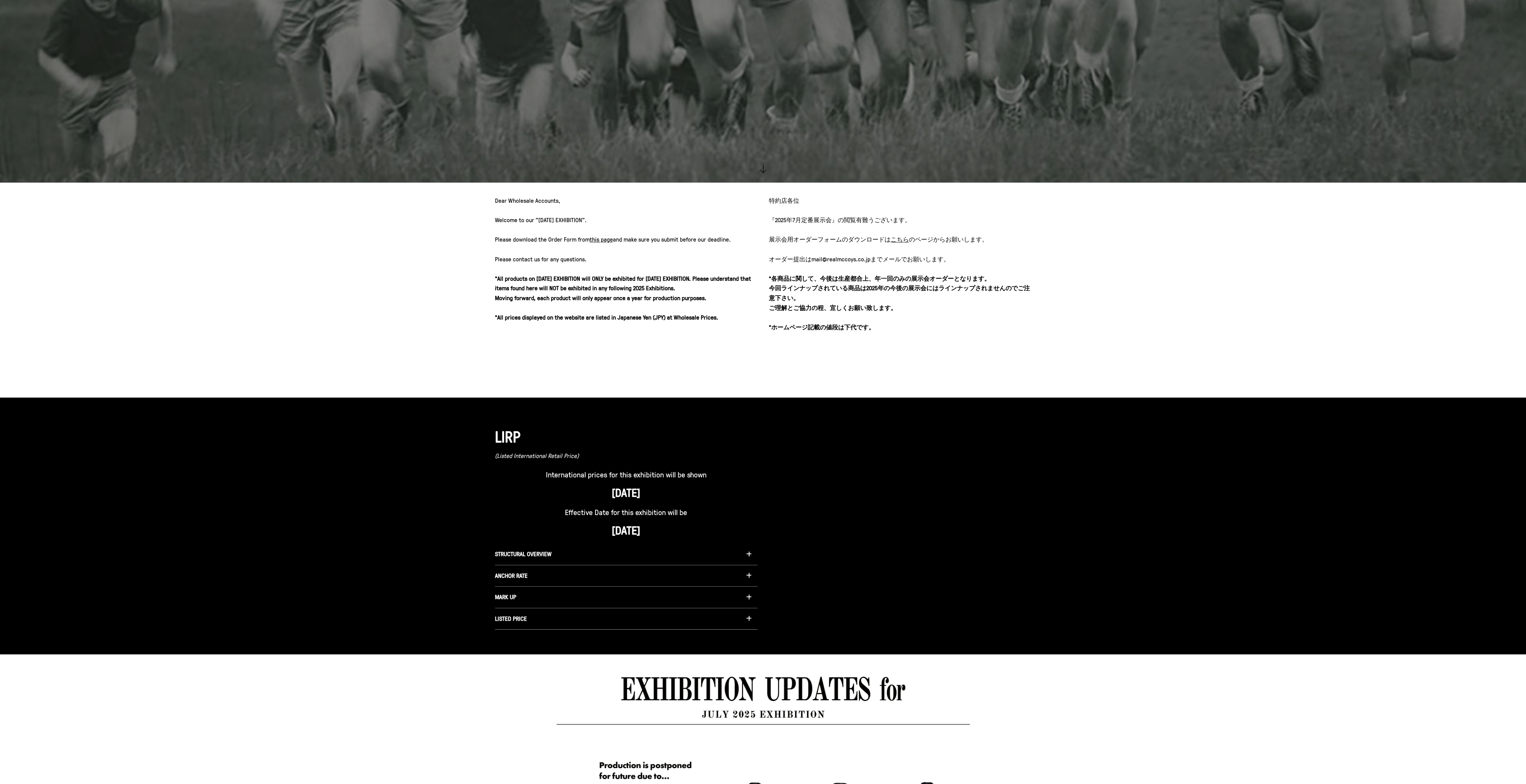
scroll to position [674, 0]
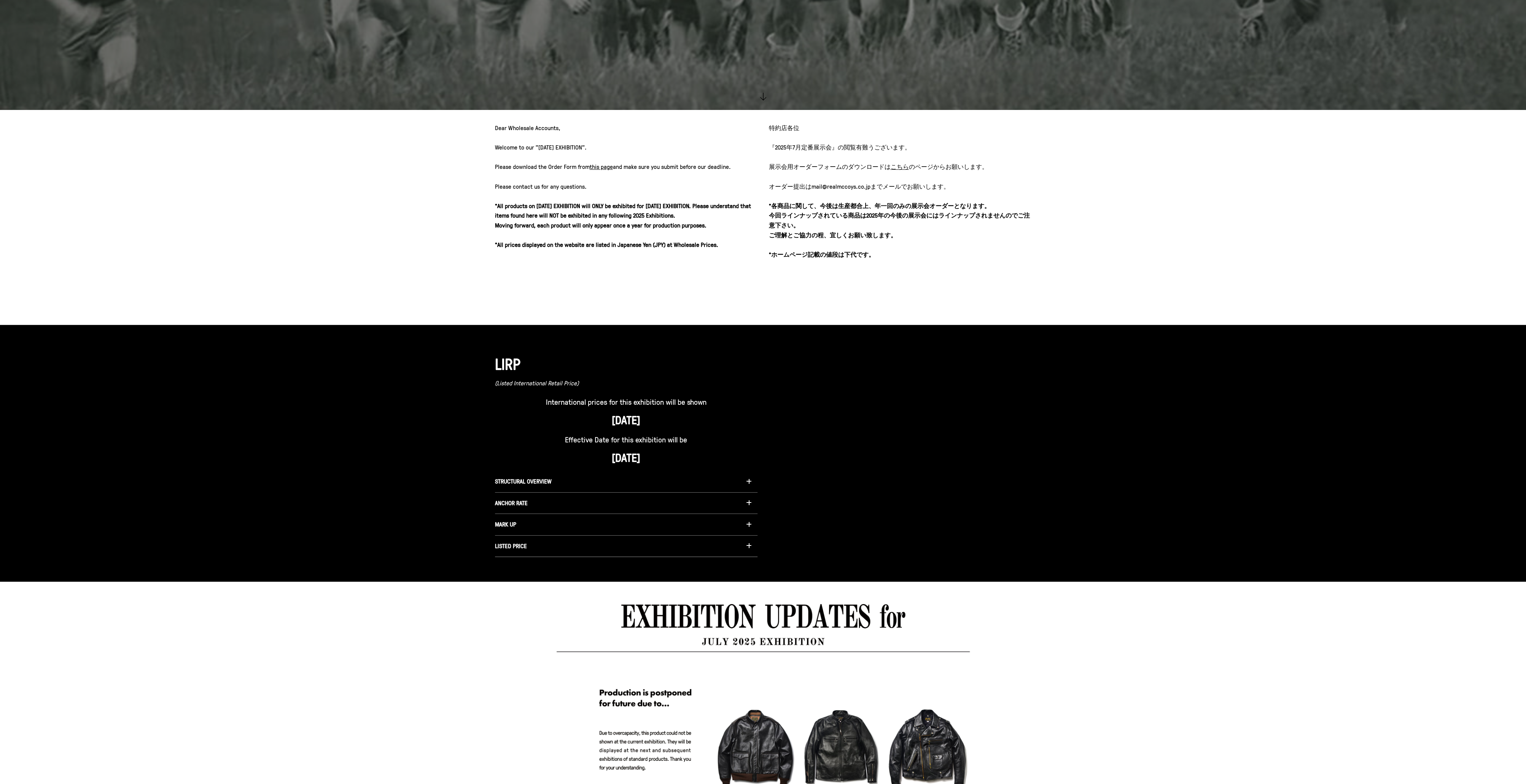
click at [595, 483] on button "STRUCTURAL OVERVIEW" at bounding box center [626, 481] width 262 height 22
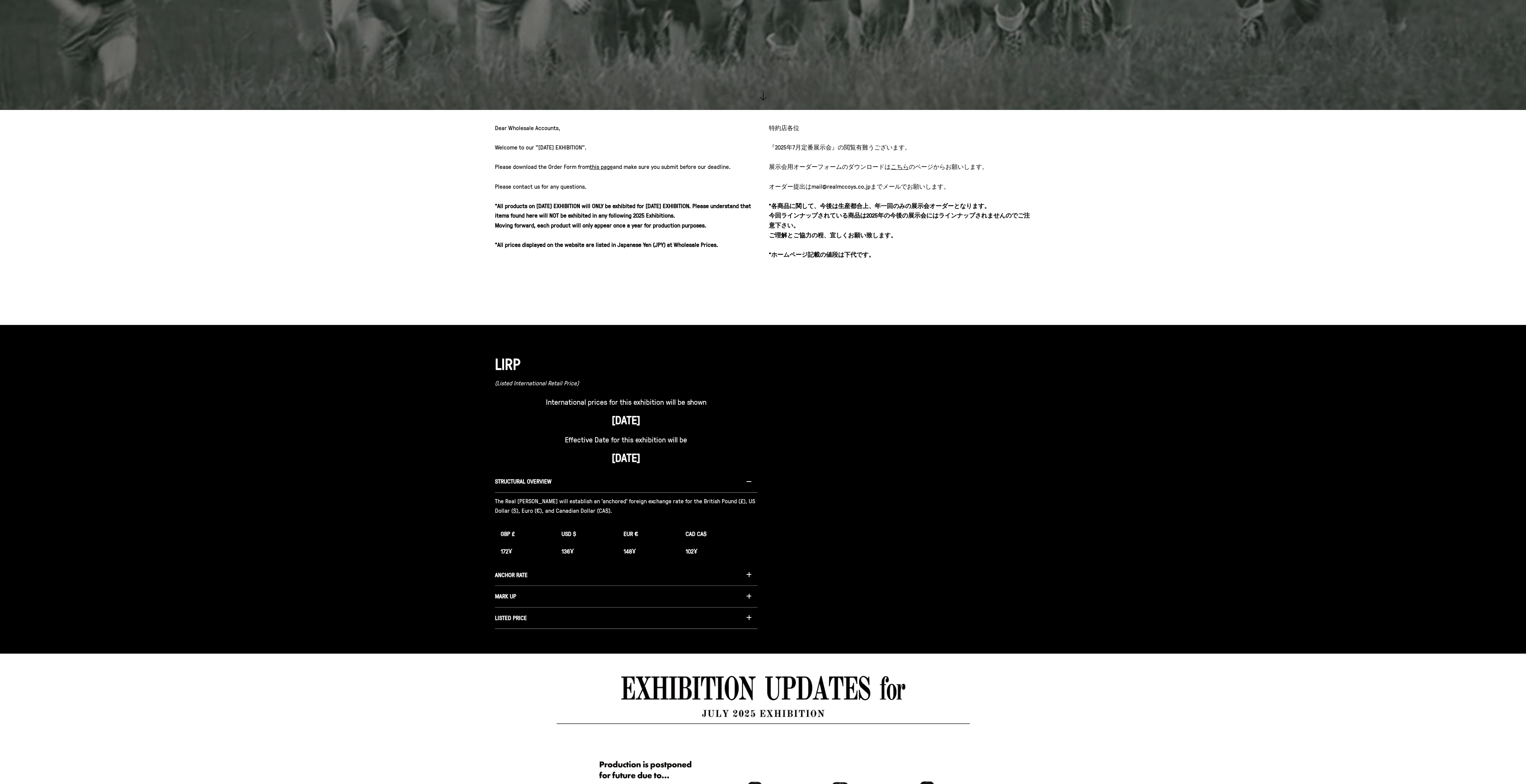
click at [595, 483] on button "STRUCTURAL OVERVIEW" at bounding box center [626, 481] width 262 height 22
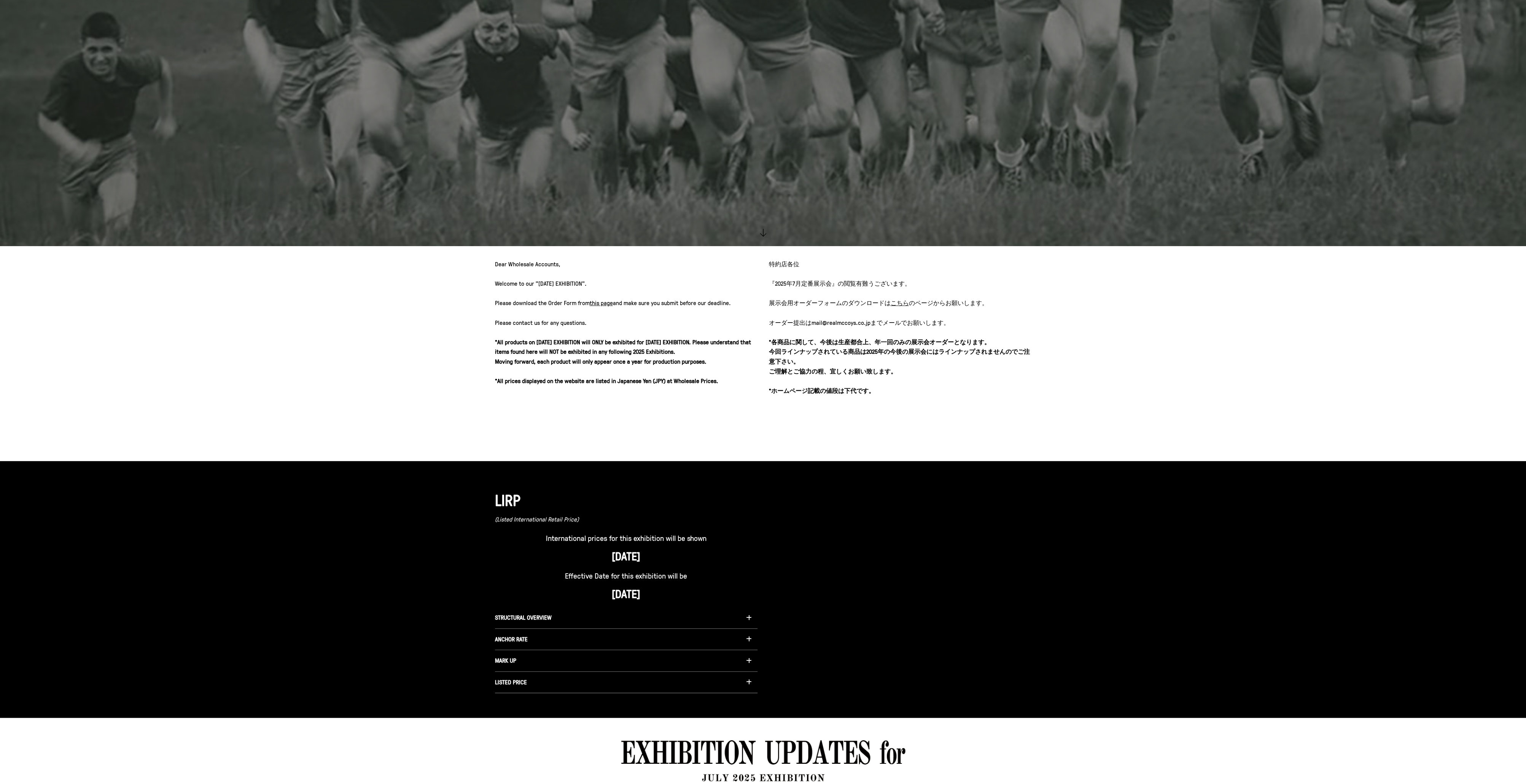
scroll to position [595, 0]
